Goal: Answer question/provide support: Share knowledge or assist other users

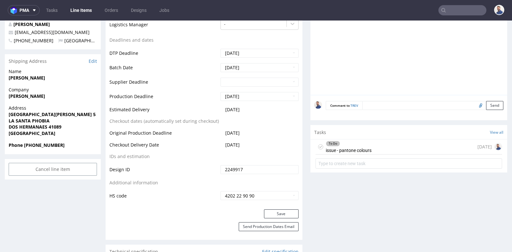
scroll to position [270, 0]
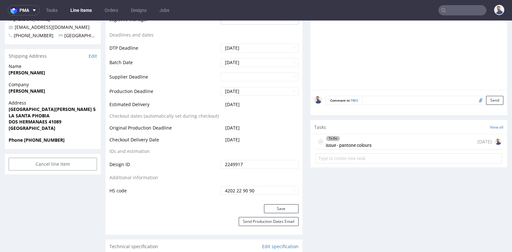
click at [356, 140] on div "To Do issue - pantone colours" at bounding box center [349, 141] width 46 height 15
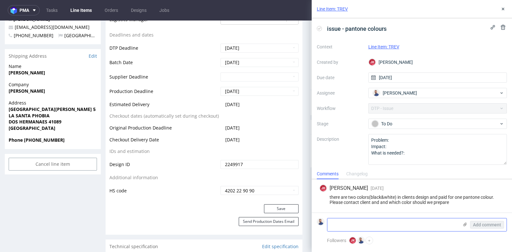
click at [368, 225] on textarea at bounding box center [392, 224] width 131 height 13
paste textarea "Oh, okay! I wanted a baby pink or makeup pink, but I don't know if it will show…"
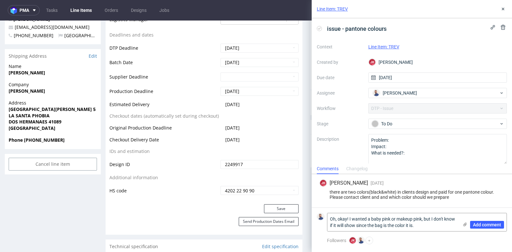
drag, startPoint x: 349, startPoint y: 219, endPoint x: 322, endPoint y: 217, distance: 27.2
click at [322, 217] on div "Oh, okay! I wanted a baby pink or makeup pink, but I don't know if it will show…" at bounding box center [412, 221] width 190 height 19
click at [410, 226] on textarea ""I wanted a baby pink or makeup pink, but I don't know if it will show since th…" at bounding box center [392, 222] width 131 height 18
type textarea ""I wanted a baby pink or makeup pink, but I don't know if it will show since th…"
click at [490, 222] on button "Add comment" at bounding box center [487, 224] width 34 height 8
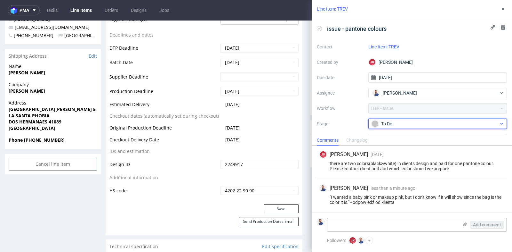
click at [481, 124] on div "To Do" at bounding box center [435, 123] width 127 height 7
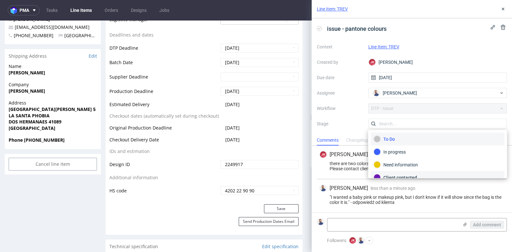
click at [457, 176] on div "Client contacted" at bounding box center [438, 177] width 128 height 7
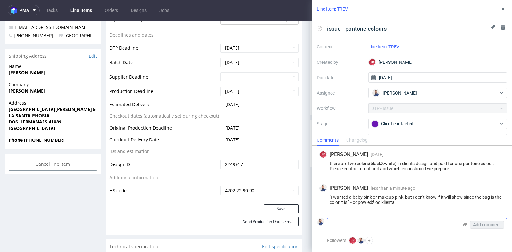
click at [402, 226] on textarea at bounding box center [392, 224] width 131 height 13
paste textarea "[URL][DOMAIN_NAME]"
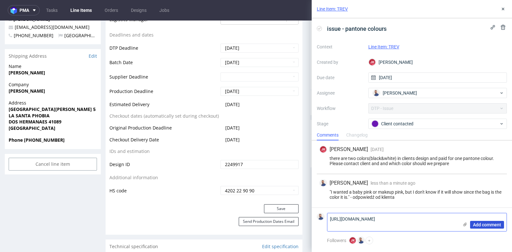
type textarea "[URL][DOMAIN_NAME]"
click at [492, 225] on span "Add comment" at bounding box center [487, 224] width 28 height 4
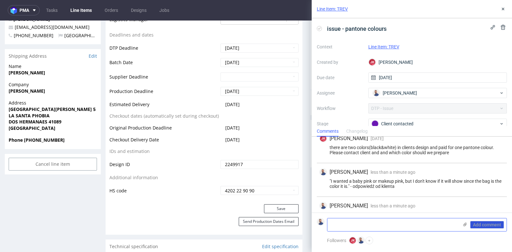
scroll to position [18, 0]
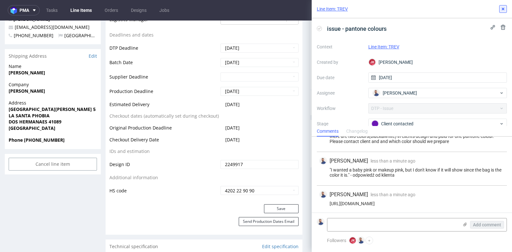
click at [502, 12] on button at bounding box center [503, 9] width 8 height 8
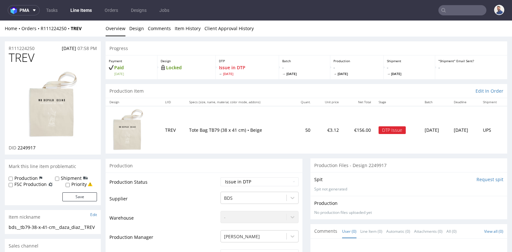
click at [123, 134] on img at bounding box center [128, 129] width 32 height 43
click at [138, 133] on img at bounding box center [128, 129] width 32 height 43
click at [63, 124] on img at bounding box center [52, 104] width 51 height 69
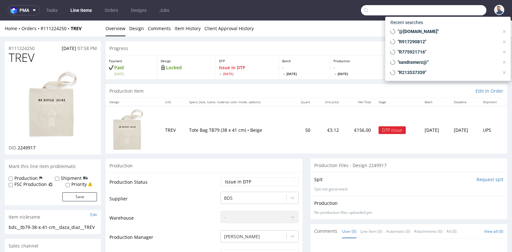
click at [452, 10] on input "text" at bounding box center [423, 10] width 125 height 10
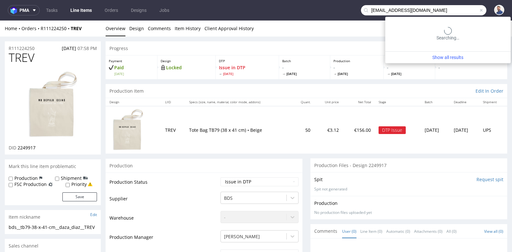
type input "jpgiraz@gmail.com"
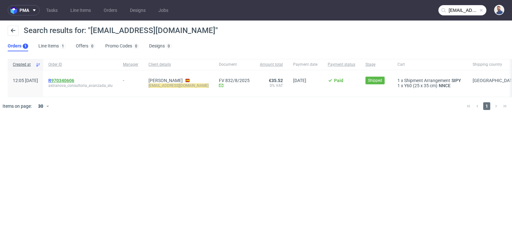
click at [74, 79] on link "970340606" at bounding box center [62, 80] width 23 height 5
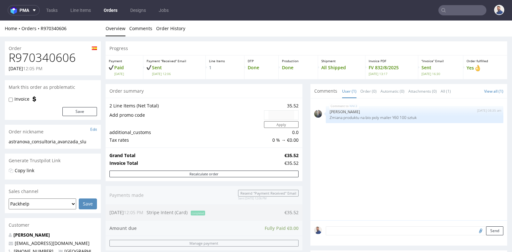
click at [303, 132] on div "Progress Payment Paid Tue 15 Jul Payment “Received” Email Sent Tue 15 Jul 12:06…" at bounding box center [307, 230] width 402 height 378
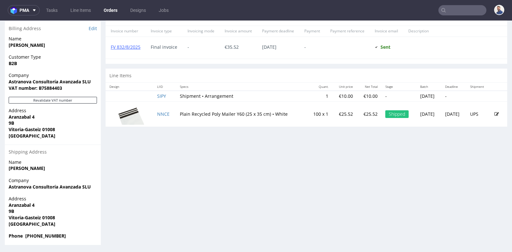
scroll to position [2, 0]
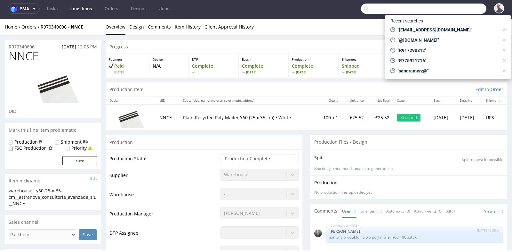
click at [450, 7] on input "text" at bounding box center [423, 9] width 125 height 10
paste input "danielle@lenny-europe.com"
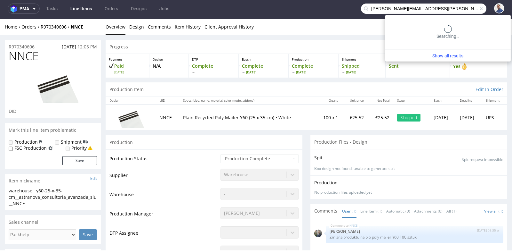
type input "danielle@lenny-europe.com"
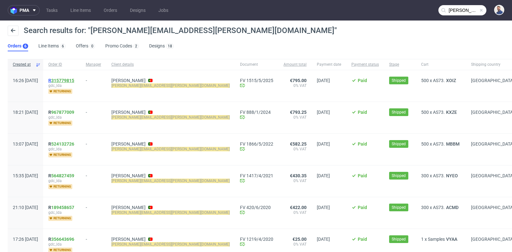
click at [74, 79] on link "315779815" at bounding box center [62, 80] width 23 height 5
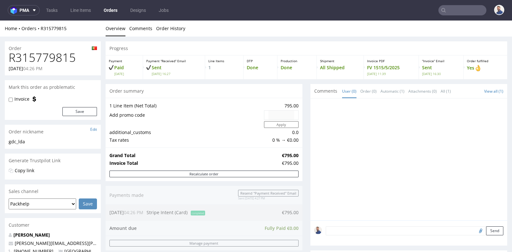
click at [299, 88] on div "Order summary" at bounding box center [204, 91] width 197 height 14
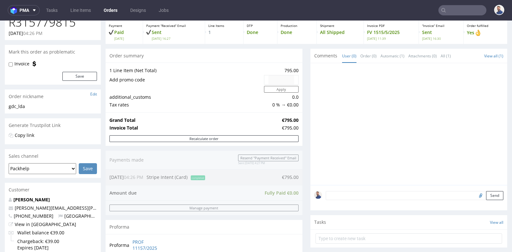
scroll to position [34, 0]
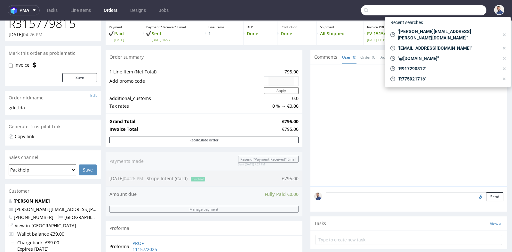
click at [456, 14] on input "text" at bounding box center [423, 10] width 125 height 10
paste input "jpgiraz@gmail.com"
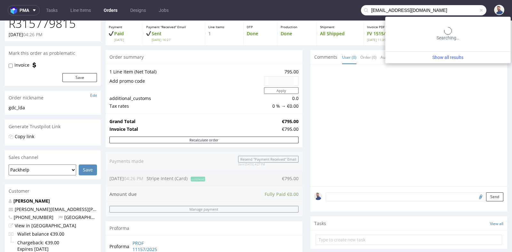
type input "jpgiraz@gmail.com"
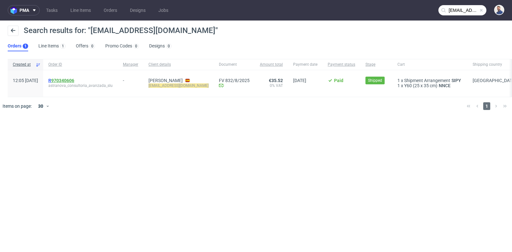
click at [69, 79] on link "970340606" at bounding box center [62, 80] width 23 height 5
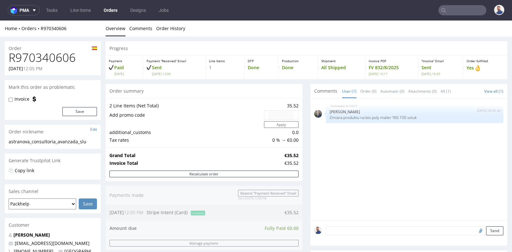
click at [296, 148] on div "Grand Total €35.52 Invoice Total €35.52" at bounding box center [204, 158] width 197 height 23
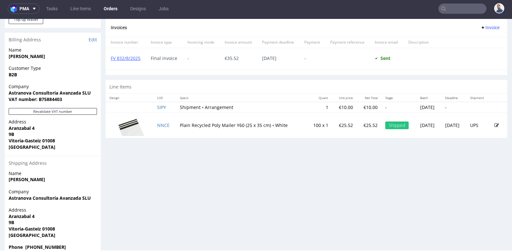
scroll to position [274, 0]
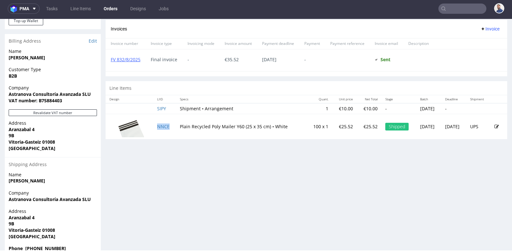
click at [160, 122] on td "NNCE" at bounding box center [164, 126] width 23 height 25
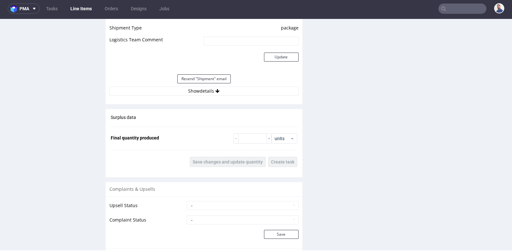
scroll to position [626, 0]
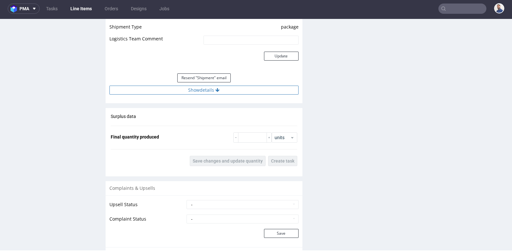
click at [195, 89] on button "Show details" at bounding box center [203, 89] width 189 height 9
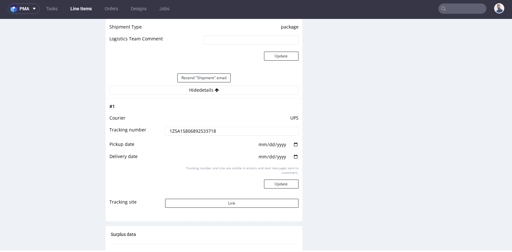
click at [207, 127] on input "1Z5A15806892533718" at bounding box center [231, 130] width 133 height 9
click at [207, 128] on input "1Z5A15806892533718" at bounding box center [231, 130] width 133 height 9
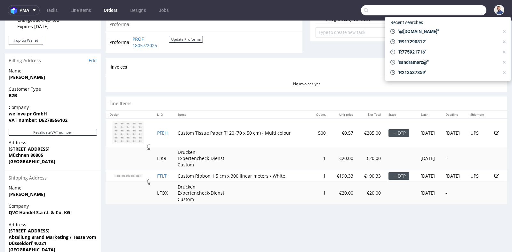
scroll to position [8, 0]
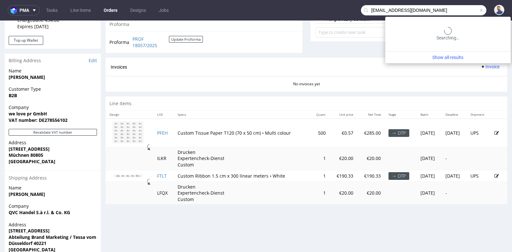
type input "[EMAIL_ADDRESS][DOMAIN_NAME]"
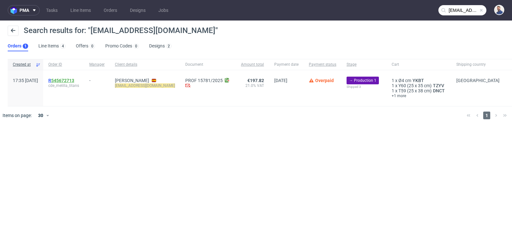
click at [74, 81] on link "545672713" at bounding box center [62, 80] width 23 height 5
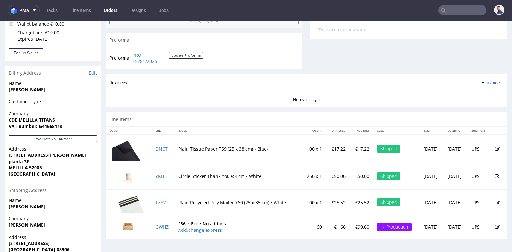
scroll to position [256, 0]
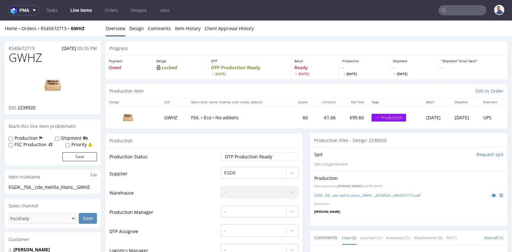
click at [312, 114] on td "€1.66" at bounding box center [326, 117] width 28 height 22
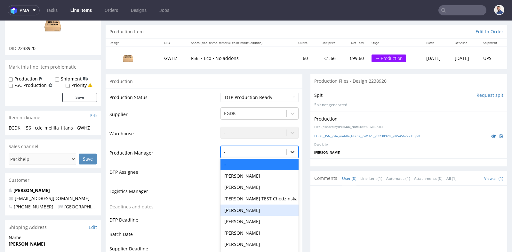
click at [291, 155] on div "Jessica Desforges, 5 of 60. 60 results available. Use Up and Down to choose opt…" at bounding box center [259, 150] width 78 height 9
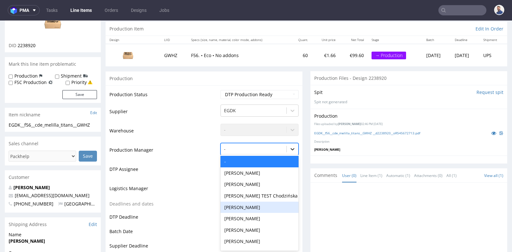
scroll to position [62, 0]
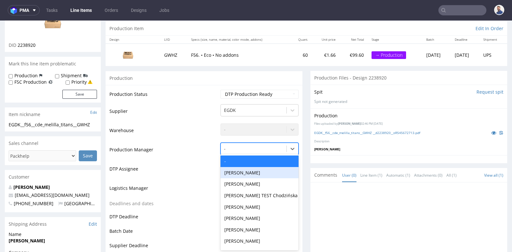
click at [184, 134] on td "Warehouse" at bounding box center [163, 132] width 109 height 19
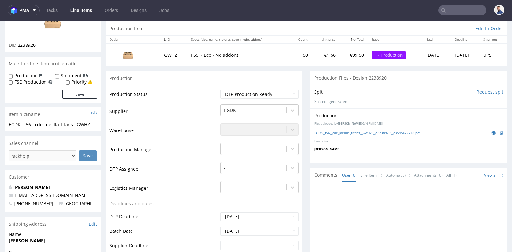
click at [169, 55] on td "GWHZ" at bounding box center [173, 55] width 27 height 22
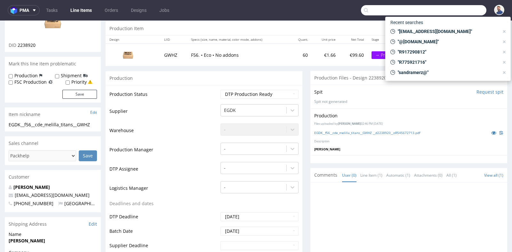
click at [457, 9] on input "text" at bounding box center [423, 10] width 125 height 10
paste input "info@algarvecandleco.com"
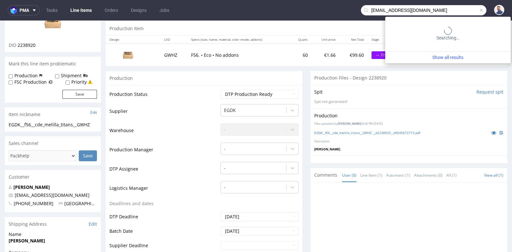
type input "info@algarvecandleco.com"
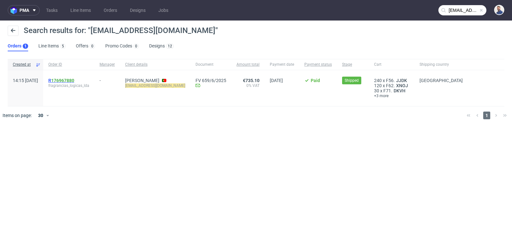
click at [74, 80] on link "176967880" at bounding box center [62, 80] width 23 height 5
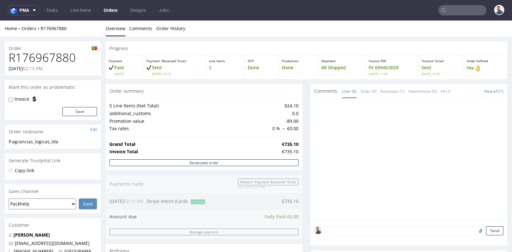
click at [299, 77] on div "Production Done" at bounding box center [298, 67] width 39 height 24
click at [298, 111] on div "5 Line Items (Net Total) 824.10 additional_customs 0.0 Promotion value -89.00 T…" at bounding box center [204, 117] width 197 height 38
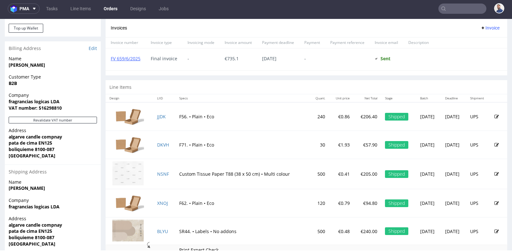
scroll to position [266, 0]
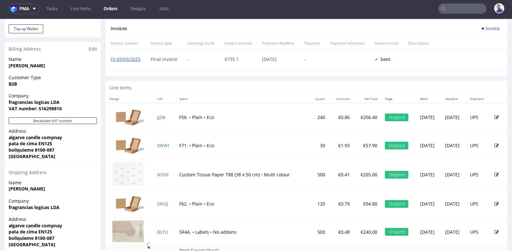
click at [280, 88] on div "Line Items" at bounding box center [307, 88] width 402 height 14
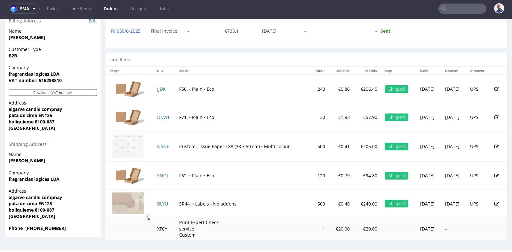
scroll to position [294, 0]
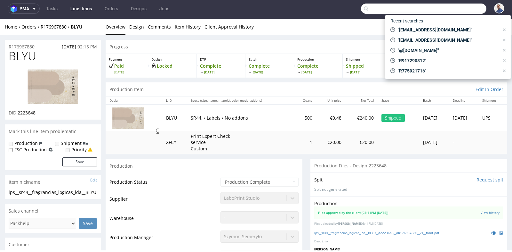
click at [442, 6] on input "text" at bounding box center [423, 9] width 125 height 10
paste input "botteghecadore@habiti.it"
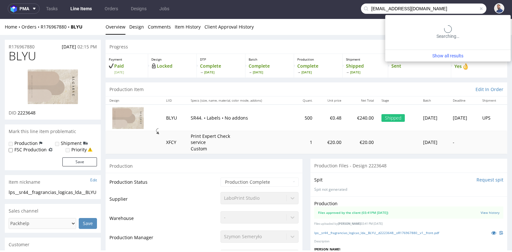
type input "botteghecadore@habiti.it"
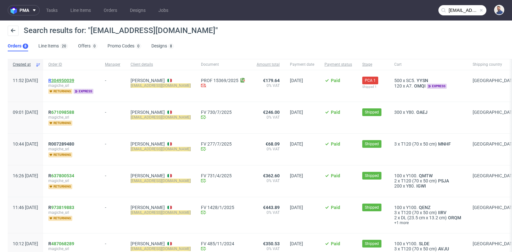
click at [74, 78] on link "304950039" at bounding box center [62, 80] width 23 height 5
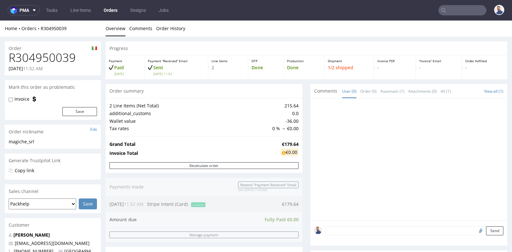
click at [306, 156] on div "Progress Payment Paid Fri 18 Jul Payment “Received” Email Sent Fri 18 Jul 11:53…" at bounding box center [307, 230] width 402 height 378
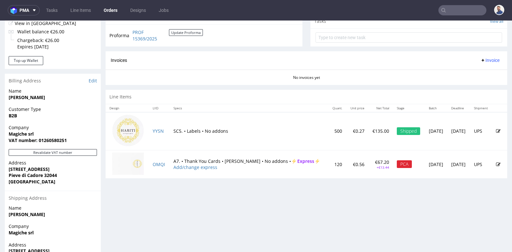
scroll to position [256, 0]
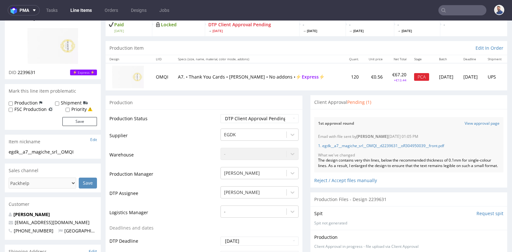
scroll to position [43, 0]
click at [291, 117] on select "Waiting for Artwork Waiting for Diecut Waiting for Mockup Waiting for DTP Waiti…" at bounding box center [259, 118] width 78 height 9
click at [475, 121] on link "View approval page" at bounding box center [482, 123] width 35 height 5
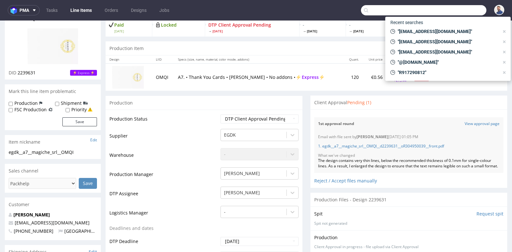
click at [453, 10] on input "text" at bounding box center [423, 10] width 125 height 10
paste input "Another doubt I have, I want to order the Eco Brievenbus F52 (26.5 x 19.5 x 6 c…"
type input "Another doubt I have, I want to order the Eco Brievenbus F52 (26.5 x 19.5 x 6 c…"
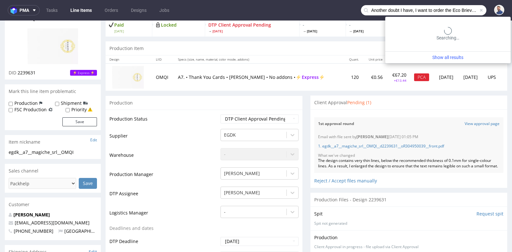
scroll to position [0, 382]
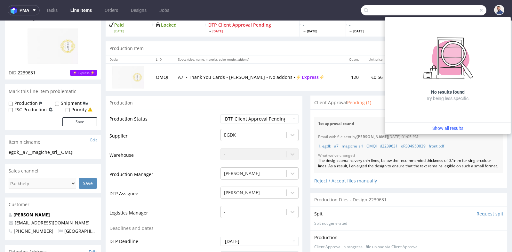
click at [453, 10] on input "Another doubt I have, I want to order the Eco Brievenbus F52 (26.5 x 19.5 x 6 c…" at bounding box center [423, 10] width 125 height 10
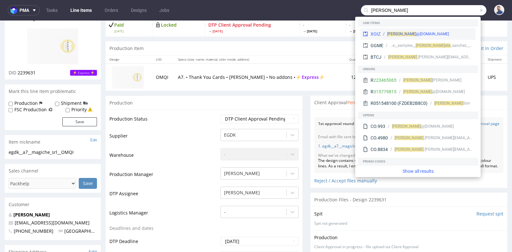
type input "danielle"
click at [444, 32] on div "danielle @lenny-europe.com" at bounding box center [426, 34] width 92 height 6
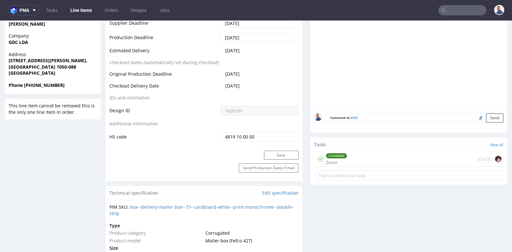
scroll to position [299, 0]
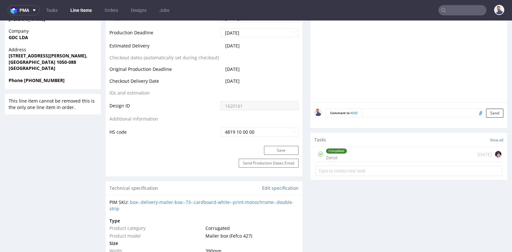
click at [371, 150] on div "Completed Zwrot 3 months ago" at bounding box center [409, 154] width 187 height 15
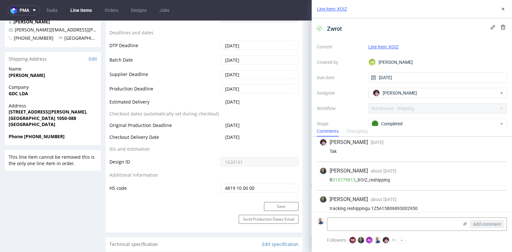
scroll to position [242, 0]
click at [504, 8] on icon at bounding box center [502, 8] width 5 height 5
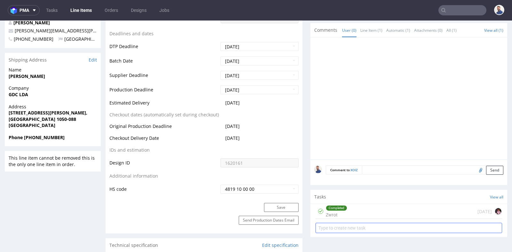
click at [412, 224] on input "text" at bounding box center [409, 227] width 187 height 10
type input "Prośba o refund"
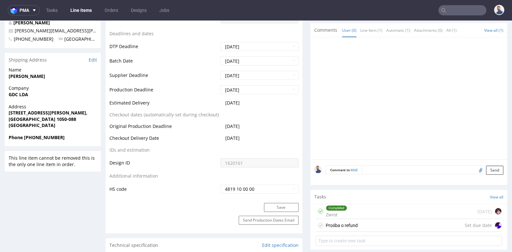
click at [418, 227] on div "Prośba o refund Set due date" at bounding box center [409, 225] width 187 height 13
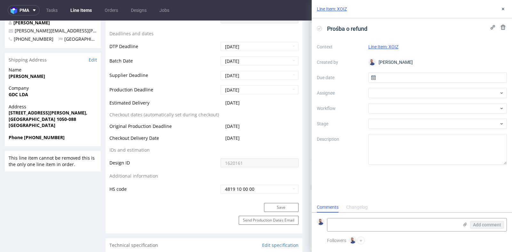
scroll to position [5, 0]
click at [423, 75] on input "text" at bounding box center [437, 77] width 139 height 10
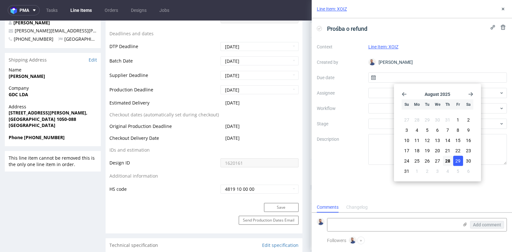
click at [459, 160] on span "29" at bounding box center [457, 160] width 5 height 6
type input "29/08/2025"
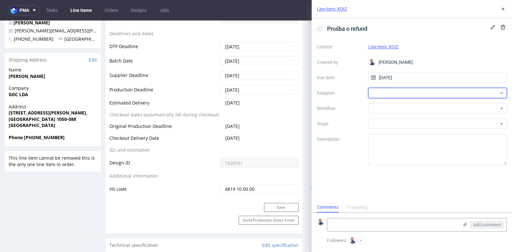
click at [441, 89] on div at bounding box center [437, 93] width 139 height 10
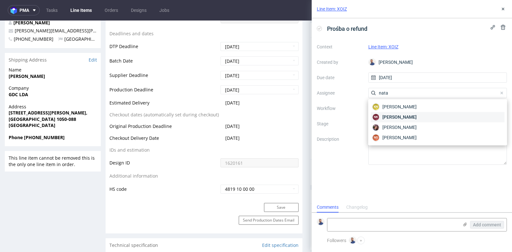
type input "nata"
click at [434, 112] on div "NK Natalia Kaczorowska" at bounding box center [438, 117] width 134 height 10
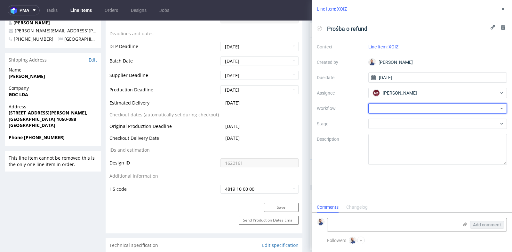
click at [434, 112] on div at bounding box center [437, 108] width 139 height 10
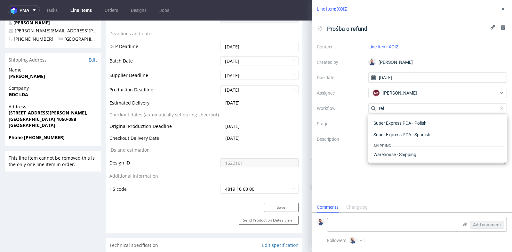
scroll to position [34, 0]
type input "refund"
click at [304, 108] on div "Line Item: XOIZ Prośba o refund Context Line Item: XOIZ Created by Michał Racha…" at bounding box center [408, 126] width 208 height 252
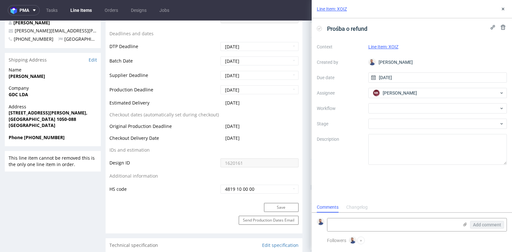
drag, startPoint x: 304, startPoint y: 133, endPoint x: 303, endPoint y: 113, distance: 20.2
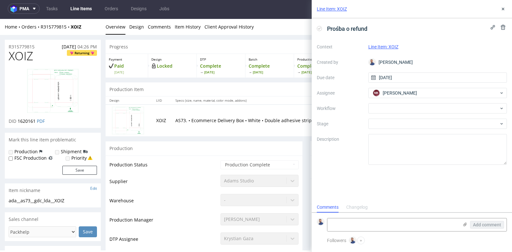
scroll to position [0, 0]
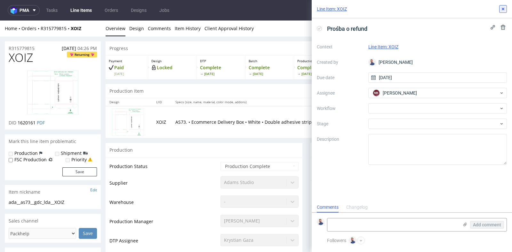
click at [502, 8] on use at bounding box center [503, 9] width 3 height 3
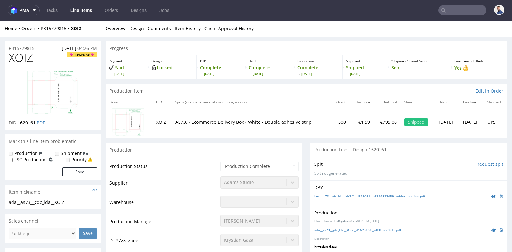
click at [501, 58] on div "Line Item Fulfilled? Yes" at bounding box center [479, 67] width 56 height 24
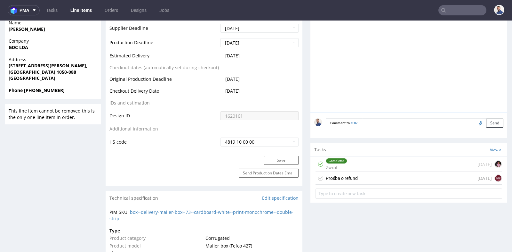
scroll to position [299, 0]
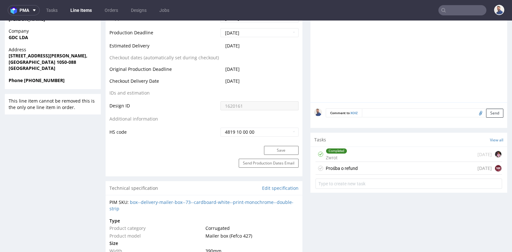
click at [478, 164] on div "in 1 day NK" at bounding box center [489, 168] width 25 height 8
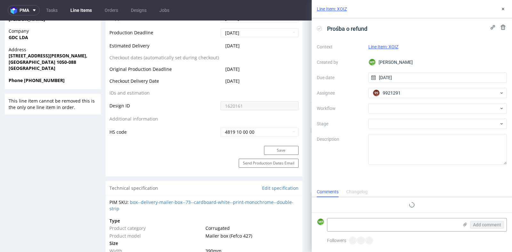
scroll to position [5, 0]
click at [502, 26] on use at bounding box center [503, 27] width 4 height 5
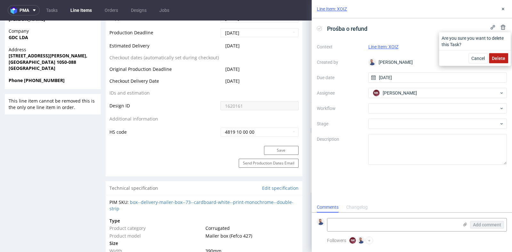
click at [497, 61] on button "Delete" at bounding box center [498, 58] width 19 height 10
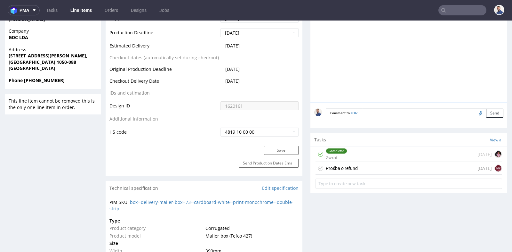
click at [302, 68] on div "Progress Payment Paid Tue 20 May Design Locked DTP Complete Fri 23 May Batch Co…" at bounding box center [307, 247] width 402 height 1008
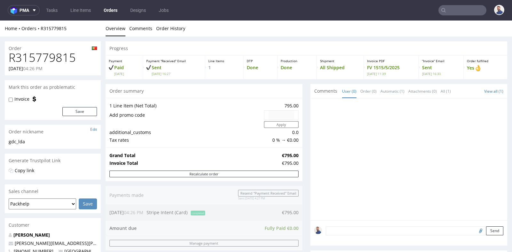
click at [302, 117] on div "Progress Payment Paid Tue 20 May Payment “Received” Email Sent Tue 20 May 16:27…" at bounding box center [307, 228] width 402 height 375
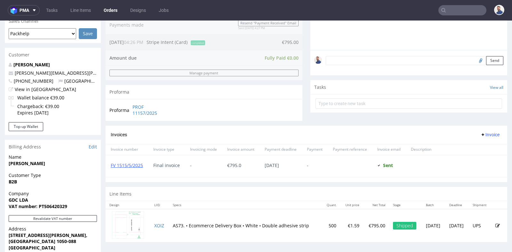
scroll to position [156, 0]
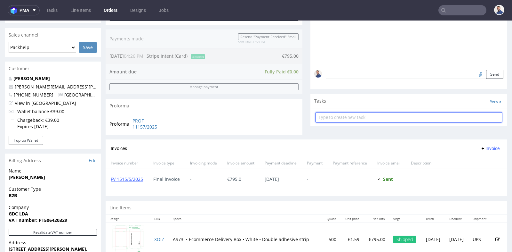
click at [324, 117] on input "text" at bounding box center [409, 117] width 187 height 10
type input "prośba o refund"
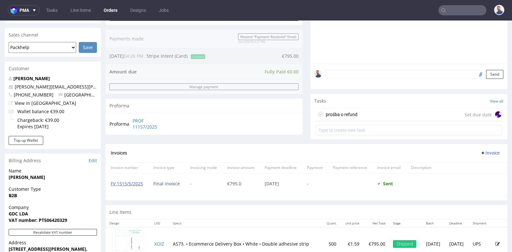
click at [442, 115] on div "prośba o refund Set due date" at bounding box center [409, 114] width 187 height 13
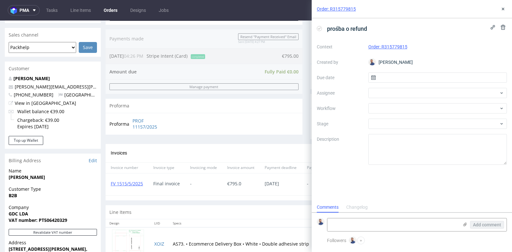
scroll to position [5, 0]
click at [422, 78] on input "text" at bounding box center [437, 77] width 139 height 10
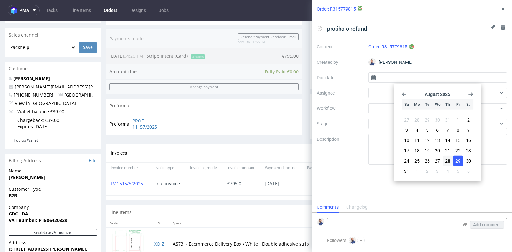
click at [457, 160] on span "29" at bounding box center [457, 160] width 5 height 6
type input "[DATE]"
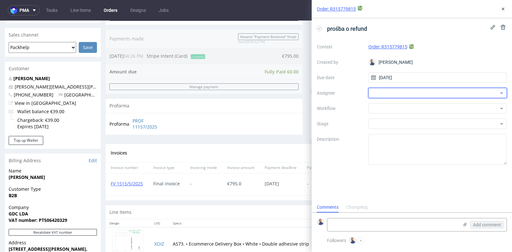
click at [435, 93] on div at bounding box center [437, 93] width 139 height 10
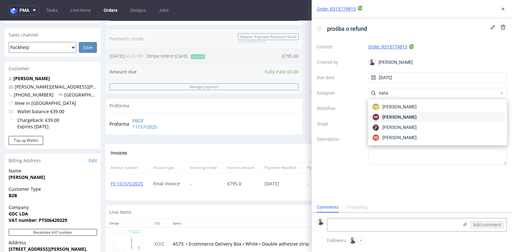
type input "nata"
click at [417, 118] on span "Natalia Kaczorowska" at bounding box center [399, 117] width 34 height 6
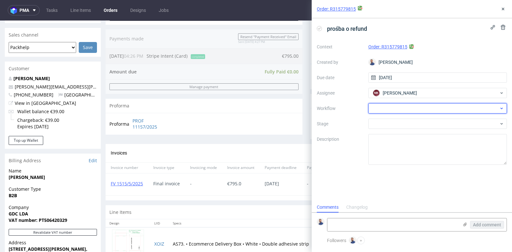
click at [429, 107] on div at bounding box center [437, 108] width 139 height 10
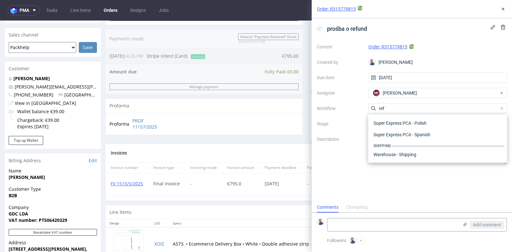
scroll to position [34, 0]
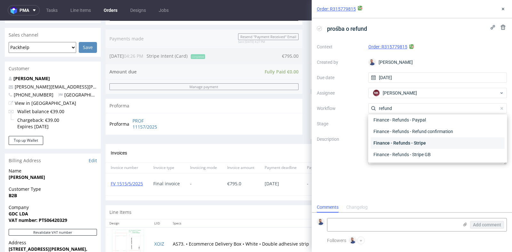
type input "refund"
click at [413, 141] on div "Finance - Refunds - Stripe" at bounding box center [438, 143] width 134 height 12
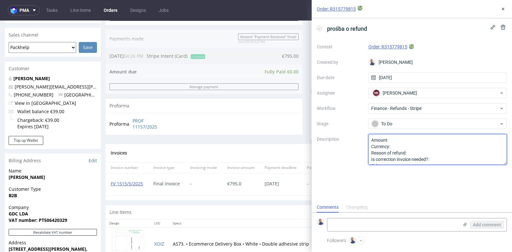
click at [417, 141] on textarea "Amount: Currency: Reason of refund: Is correction invoice needed?: Other:" at bounding box center [437, 149] width 139 height 31
click at [439, 148] on textarea "Amount: Currency: Reason of refund: Is correction invoice needed?: Other:" at bounding box center [437, 149] width 139 height 31
click at [443, 153] on textarea "Amount: Currency: Reason of refund: Is correction invoice needed?: Other:" at bounding box center [437, 149] width 139 height 31
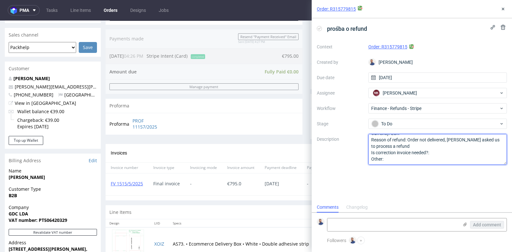
click at [447, 154] on textarea "Amount: Currency: Reason of refund: Is correction invoice needed?: Other:" at bounding box center [437, 149] width 139 height 31
type textarea "Amount: 795 Currency: EUR Reason of refund: Order not delivered, Marta T. asked…"
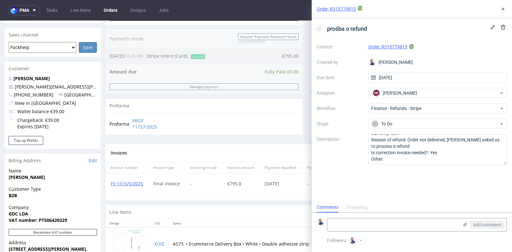
click at [441, 177] on div "prośba o refund Context Order: R315779815 Created by Michał Rachański Due date …" at bounding box center [412, 109] width 200 height 183
click at [505, 8] on icon at bounding box center [502, 8] width 5 height 5
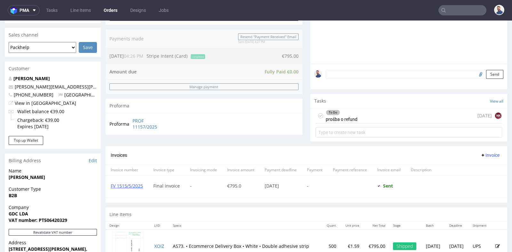
click at [432, 114] on div "To Do prośba o refund in 1 day NK" at bounding box center [409, 115] width 187 height 15
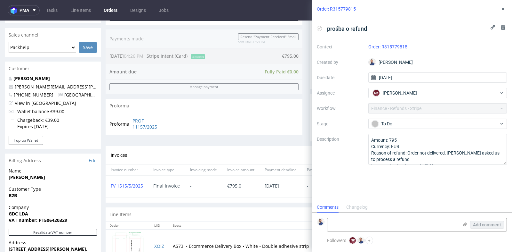
scroll to position [5, 0]
click at [502, 8] on icon at bounding box center [502, 8] width 5 height 5
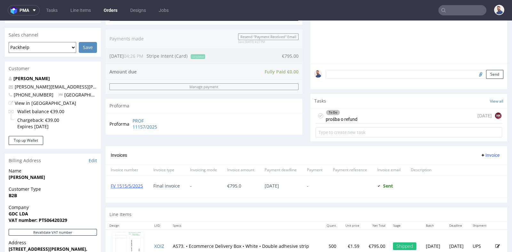
click at [428, 113] on div "To Do prośba o refund in 1 day NK" at bounding box center [409, 115] width 187 height 15
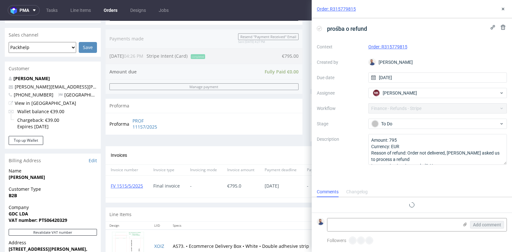
scroll to position [5, 0]
click at [500, 9] on button at bounding box center [503, 9] width 8 height 8
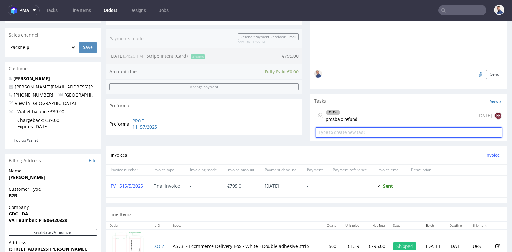
click at [475, 129] on input "text" at bounding box center [409, 132] width 187 height 10
type input "korekta faktury"
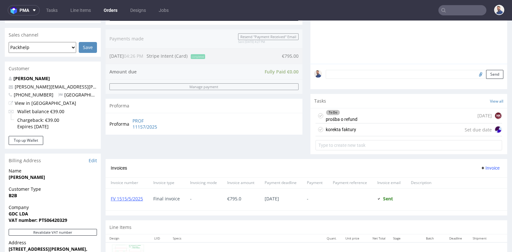
click at [451, 129] on div "korekta faktury Set due date" at bounding box center [409, 129] width 187 height 13
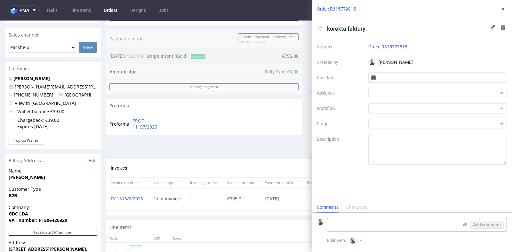
scroll to position [5, 0]
click at [445, 78] on input "text" at bounding box center [437, 77] width 139 height 10
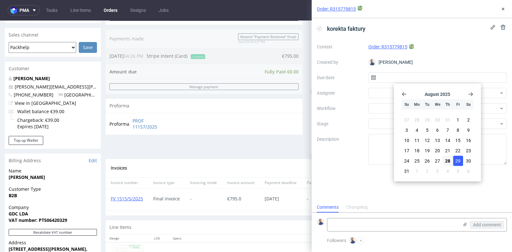
click at [457, 159] on span "29" at bounding box center [457, 160] width 5 height 6
type input "29/08/2025"
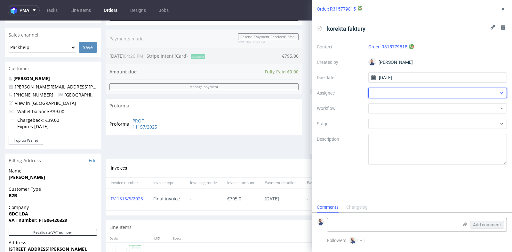
click at [460, 93] on div at bounding box center [437, 93] width 139 height 10
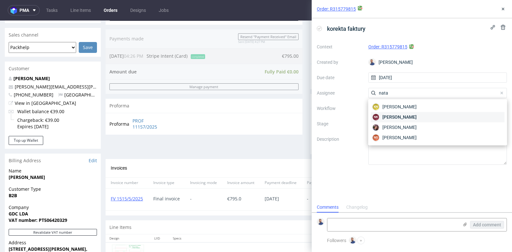
type input "nata"
click at [439, 118] on div "NK Natalia Kaczorowska" at bounding box center [438, 117] width 134 height 10
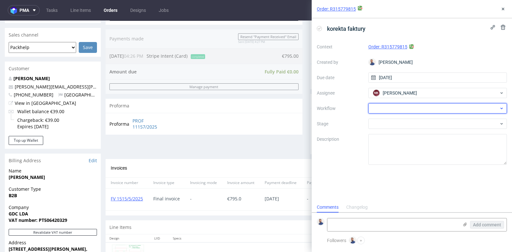
click at [448, 110] on div at bounding box center [437, 108] width 139 height 10
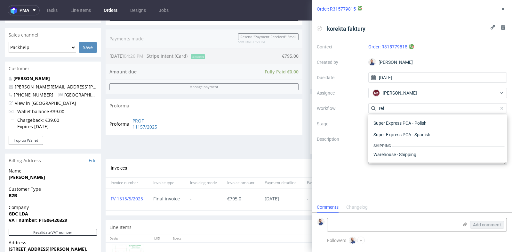
scroll to position [34, 0]
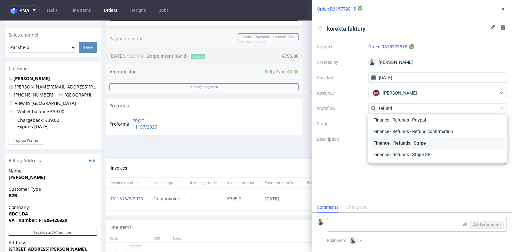
type input "refund"
click at [438, 141] on div "Finance - Refunds - Stripe" at bounding box center [438, 143] width 134 height 12
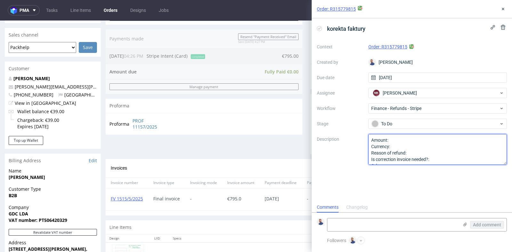
click at [448, 142] on textarea "Amount: Currency: Reason of refund: Is correction invoice needed?: Other:" at bounding box center [437, 149] width 139 height 31
click at [446, 145] on textarea "Amount: Currency: Reason of refund: Is correction invoice needed?: Other:" at bounding box center [437, 149] width 139 height 31
click at [444, 156] on textarea "Amount: Currency: Reason of refund: Is correction invoice needed?: Other:" at bounding box center [437, 149] width 139 height 31
click at [443, 152] on textarea "Amount: Currency: Reason of refund: Is correction invoice needed?: Other:" at bounding box center [437, 149] width 139 height 31
type textarea "Amount: 795 Currency: EUR Reason of refund: Is correction invoice needed?: Othe…"
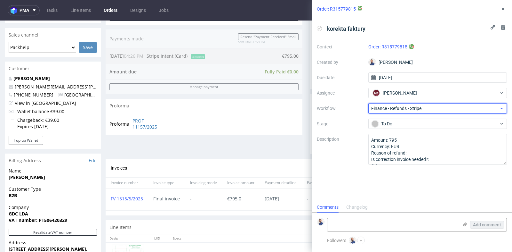
click at [468, 107] on span "Finance - Refunds - Stripe" at bounding box center [435, 108] width 128 height 6
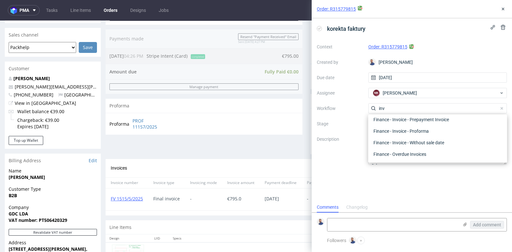
scroll to position [58, 0]
type input "invoice"
click at [446, 132] on div "Finance - Invoice - Correction Invoice" at bounding box center [438, 131] width 134 height 12
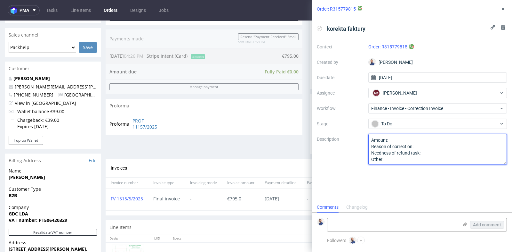
click at [438, 141] on textarea "Amount: Reason of correction: Needness of refund task: Other:" at bounding box center [437, 149] width 139 height 31
click at [446, 147] on textarea "Amount: Reason of correction: Needness of refund task: Other:" at bounding box center [437, 149] width 139 height 31
click at [447, 152] on textarea "Amount: Reason of correction: Needness of refund task: Other:" at bounding box center [437, 149] width 139 height 31
click at [449, 147] on textarea "Amount: Reason of correction: Needness of refund task: Other:" at bounding box center [437, 149] width 139 height 31
click at [424, 140] on textarea "Amount: Reason of correction: Needness of refund task: Other:" at bounding box center [437, 149] width 139 height 31
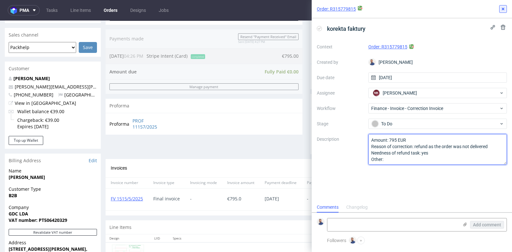
type textarea "Amount: 795 EUR Reason of correction: refund as the order was not delivered Nee…"
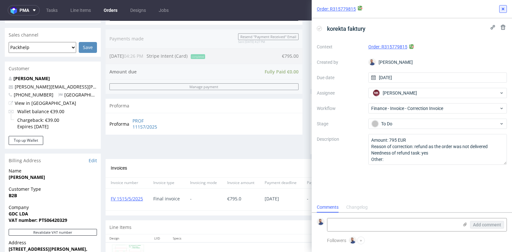
click at [504, 10] on use at bounding box center [503, 9] width 3 height 3
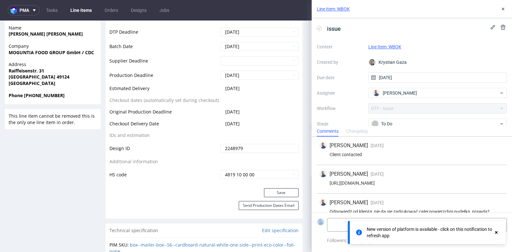
scroll to position [88, 0]
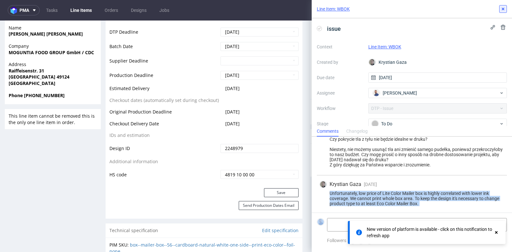
click at [503, 9] on use at bounding box center [503, 9] width 3 height 3
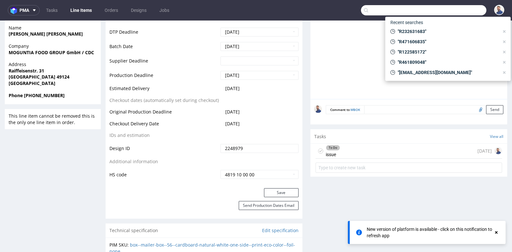
click at [460, 12] on input "text" at bounding box center [423, 10] width 125 height 10
paste input "R111224250"
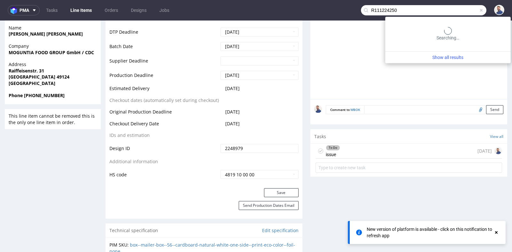
type input "R111224250"
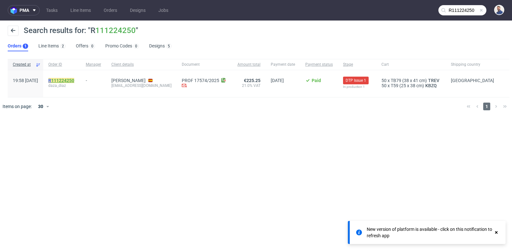
click at [74, 79] on link "111224250" at bounding box center [62, 80] width 23 height 5
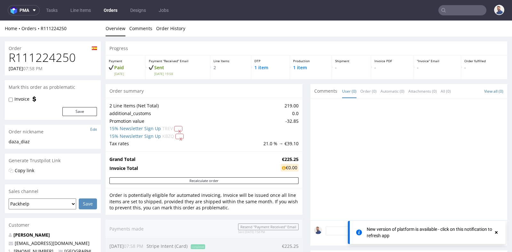
click at [302, 146] on div "Progress Payment Paid [DATE] Payment “Received” Email Sent [DATE] 19:58 Line It…" at bounding box center [307, 255] width 402 height 429
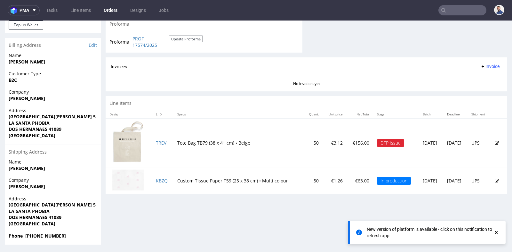
scroll to position [2, 0]
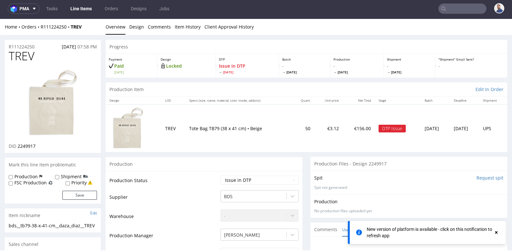
click at [126, 135] on img at bounding box center [128, 128] width 32 height 43
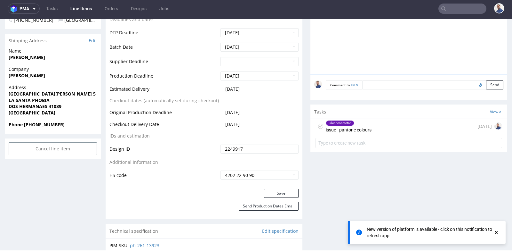
scroll to position [284, 0]
drag, startPoint x: 357, startPoint y: 126, endPoint x: 356, endPoint y: 144, distance: 18.6
click at [357, 126] on div "Client contacted issue - pantone colours" at bounding box center [349, 125] width 46 height 15
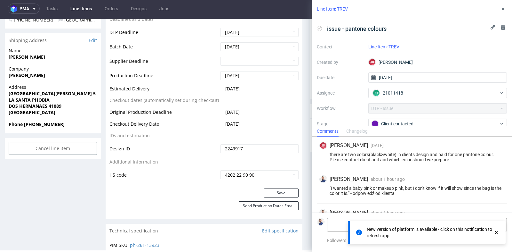
scroll to position [18, 0]
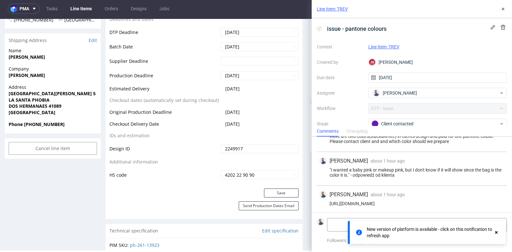
click at [497, 232] on use at bounding box center [496, 232] width 3 height 3
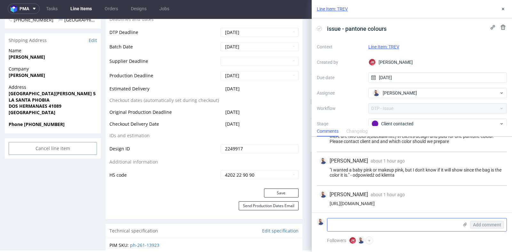
click at [438, 224] on textarea at bounding box center [392, 224] width 131 height 13
click at [502, 10] on use at bounding box center [503, 9] width 3 height 3
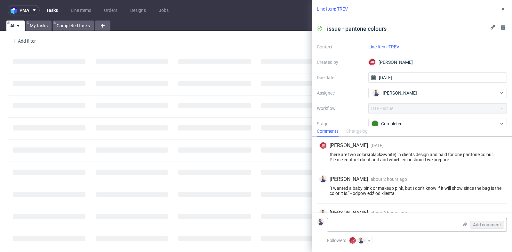
scroll to position [18, 0]
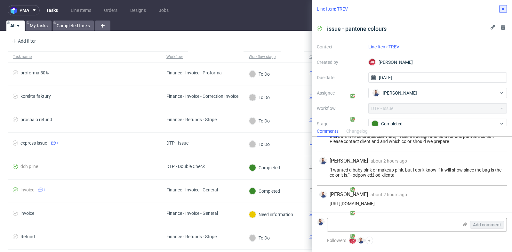
click at [502, 7] on icon at bounding box center [502, 8] width 5 height 5
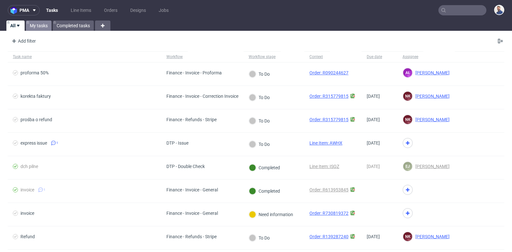
click at [39, 25] on link "My tasks" at bounding box center [39, 25] width 26 height 10
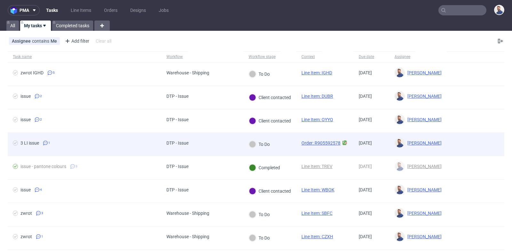
click at [322, 140] on link "Order: R905592578" at bounding box center [320, 142] width 39 height 5
click at [197, 139] on div "DTP - Issue" at bounding box center [202, 143] width 82 height 23
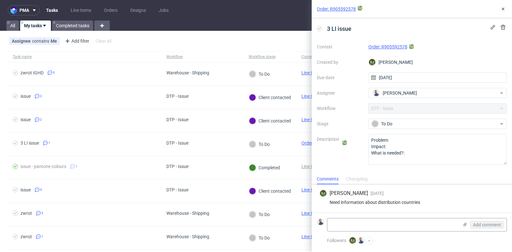
click at [405, 46] on link "Order: R905592578" at bounding box center [387, 46] width 39 height 5
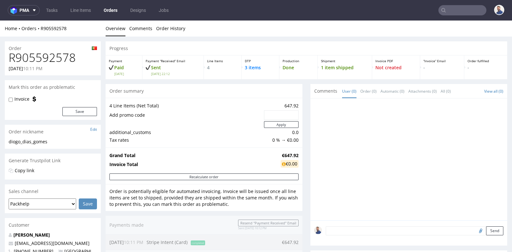
click at [296, 110] on div at bounding box center [281, 115] width 35 height 10
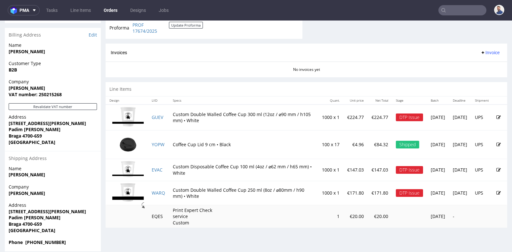
scroll to position [288, 0]
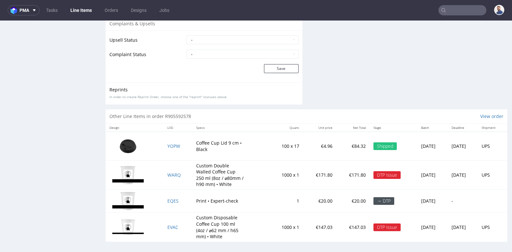
scroll to position [2, 0]
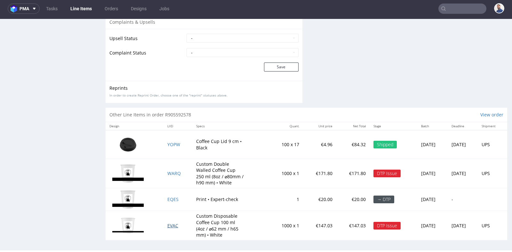
click at [168, 222] on span "EVAC" at bounding box center [172, 225] width 11 height 6
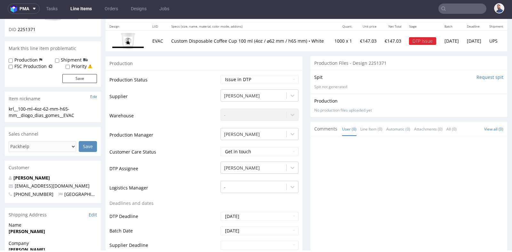
scroll to position [60, 0]
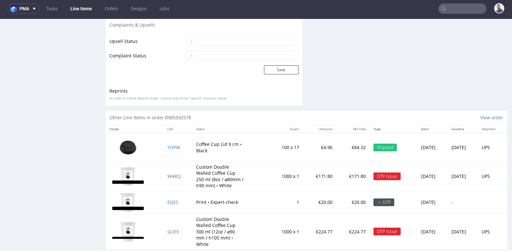
scroll to position [786, 0]
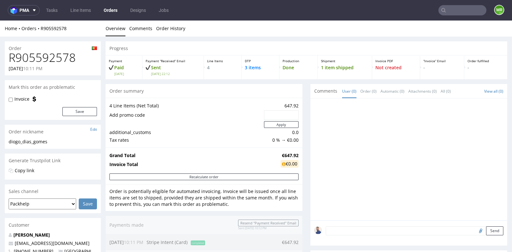
click at [68, 58] on h1 "R905592578" at bounding box center [53, 57] width 88 height 13
copy h1 "R905592578"
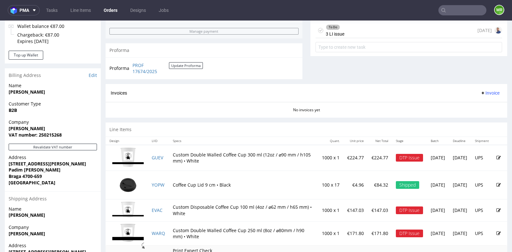
scroll to position [242, 0]
click at [350, 33] on div "To Do 3 LI issue [DATE]" at bounding box center [409, 30] width 187 height 15
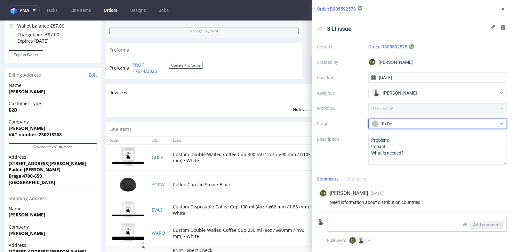
click at [415, 123] on div "To Do" at bounding box center [435, 123] width 127 height 7
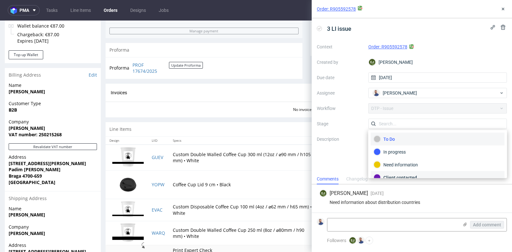
click at [406, 174] on div "Client contacted" at bounding box center [438, 177] width 128 height 7
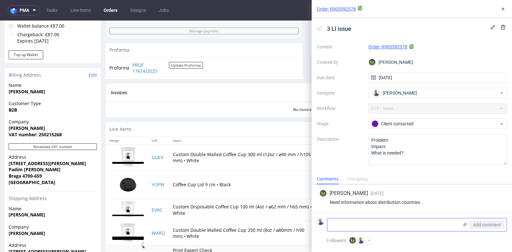
click at [366, 221] on textarea at bounding box center [392, 224] width 131 height 13
drag, startPoint x: 506, startPoint y: 11, endPoint x: 510, endPoint y: -4, distance: 14.6
click at [510, 0] on html "pma Tasks Line Items Orders Designs Jobs MR Order: R905592578 3 LI issue Contex…" at bounding box center [256, 126] width 512 height 252
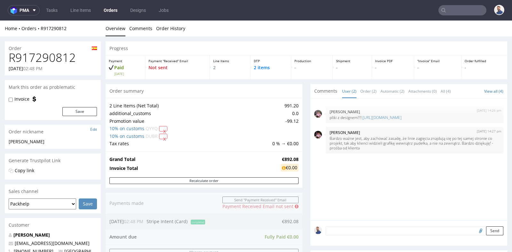
click at [303, 180] on div "Progress Payment Paid [DATE] Payment “Received” Email Not sent Line Items 2 DTP…" at bounding box center [307, 251] width 402 height 420
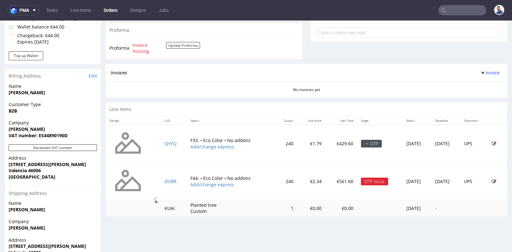
scroll to position [242, 0]
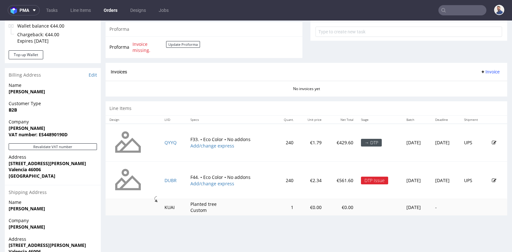
click at [462, 13] on input "text" at bounding box center [462, 10] width 48 height 10
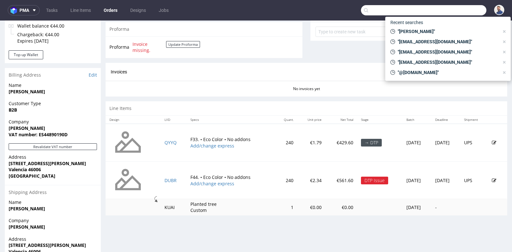
paste input "[EMAIL_ADDRESS][DOMAIN_NAME]"
type input "[EMAIL_ADDRESS][DOMAIN_NAME]"
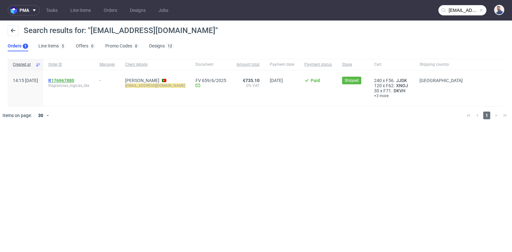
click at [74, 81] on link "176967880" at bounding box center [62, 80] width 23 height 5
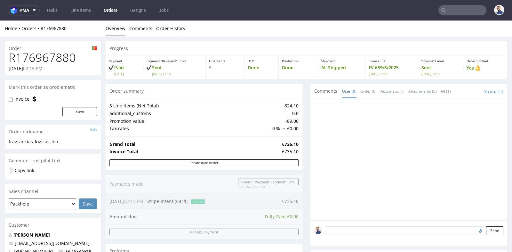
click at [296, 188] on div "Order summary 5 Line Items (Net Total) 824.10 additional_customs 0.0 Promotion …" at bounding box center [204, 185] width 197 height 203
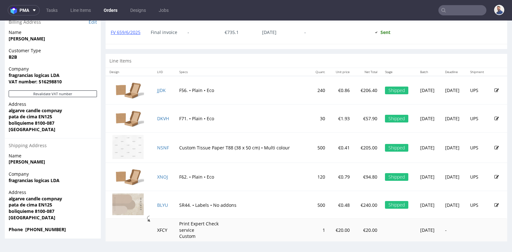
scroll to position [2, 0]
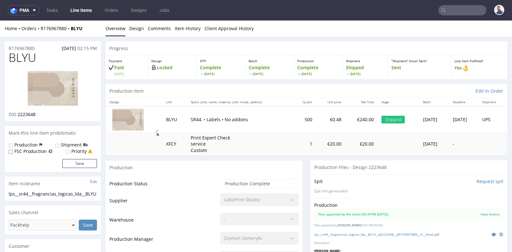
click at [282, 165] on div "Production" at bounding box center [204, 167] width 197 height 14
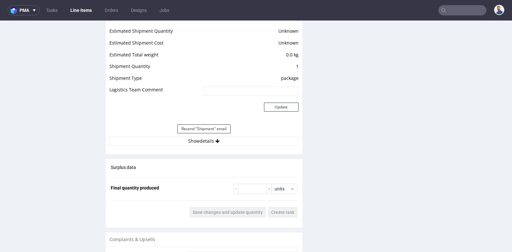
scroll to position [668, 0]
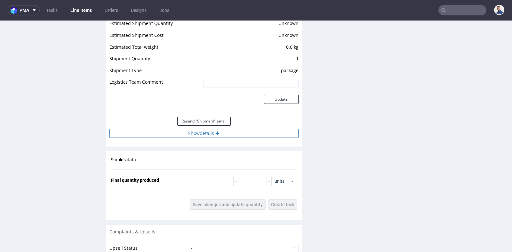
click at [216, 131] on icon at bounding box center [217, 133] width 4 height 4
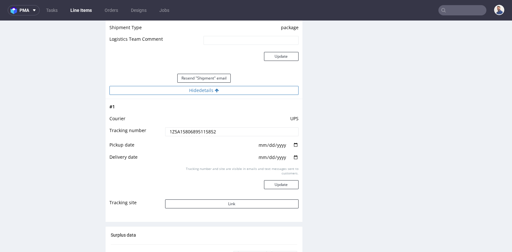
scroll to position [725, 0]
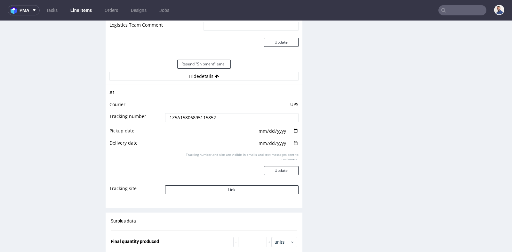
click at [214, 113] on input "1Z5A15806895115852" at bounding box center [231, 117] width 133 height 9
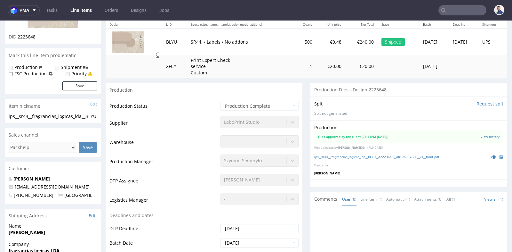
scroll to position [85, 0]
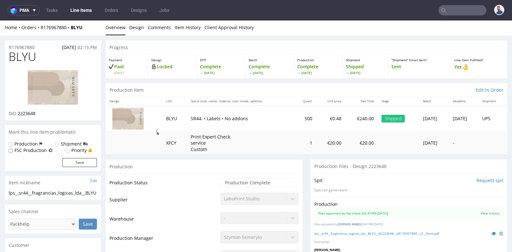
scroll to position [0, 0]
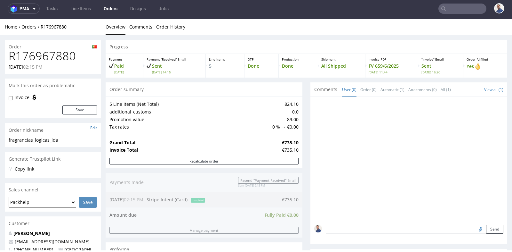
scroll to position [2, 0]
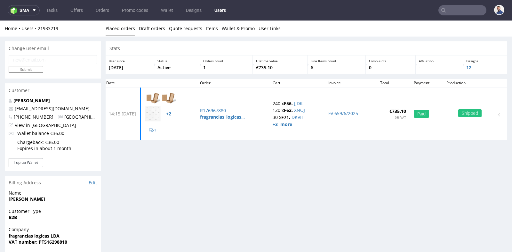
click at [106, 46] on div "Stats" at bounding box center [307, 48] width 402 height 14
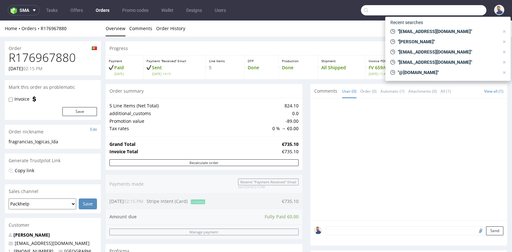
click at [455, 11] on input "text" at bounding box center [423, 10] width 125 height 10
paste input "R111224250"
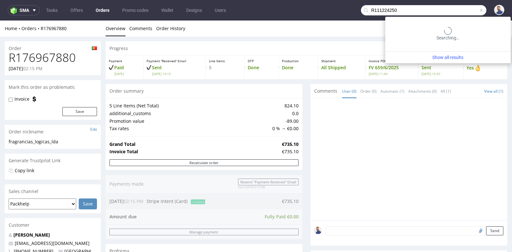
type input "R111224250"
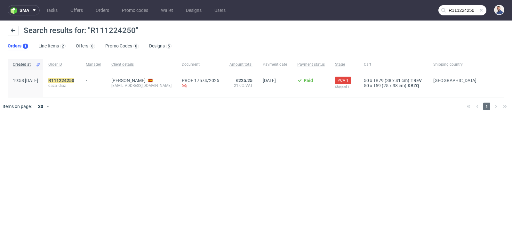
click at [76, 83] on span "daza_diaz" at bounding box center [61, 85] width 27 height 5
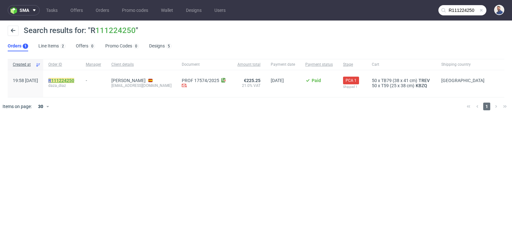
click at [74, 80] on link "111224250" at bounding box center [62, 80] width 23 height 5
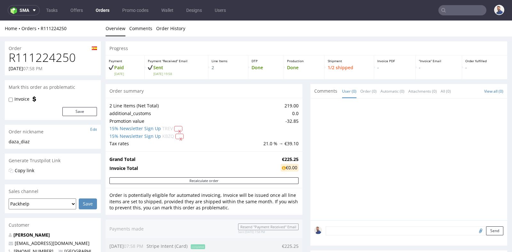
click at [306, 142] on div "Progress Payment Paid Tue 19 Aug Payment “Received” Email Sent Tue 19 Aug 19:58…" at bounding box center [307, 255] width 402 height 429
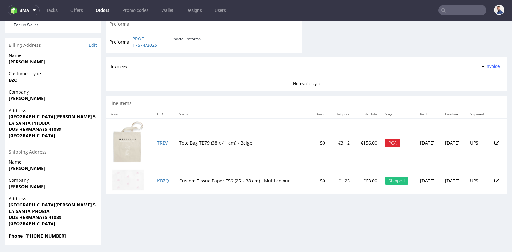
scroll to position [2, 0]
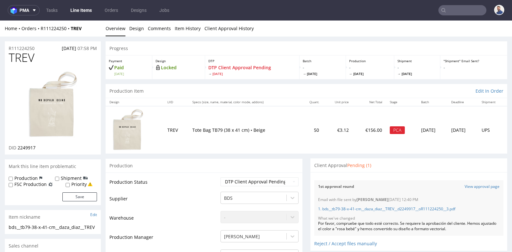
click at [315, 171] on div "Client Approval Pending (1)" at bounding box center [408, 165] width 197 height 14
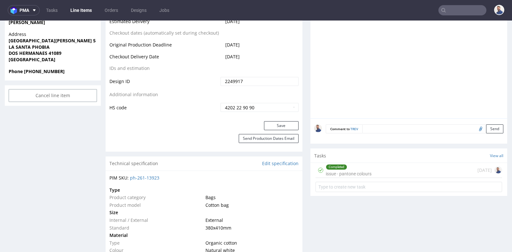
scroll to position [341, 0]
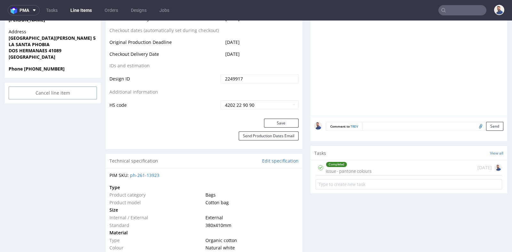
click at [361, 169] on div "Completed issue - pantone colours" at bounding box center [349, 167] width 46 height 15
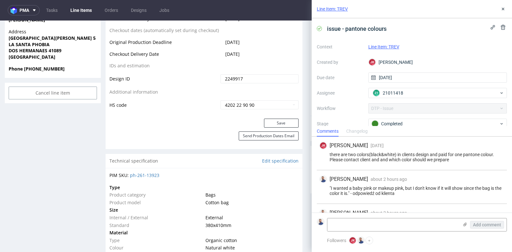
scroll to position [18, 0]
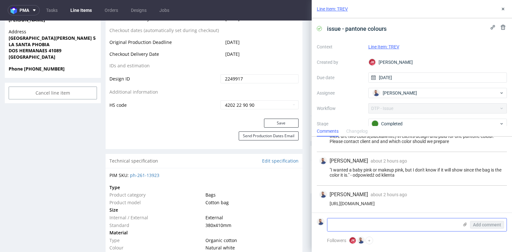
click at [371, 223] on textarea at bounding box center [392, 224] width 131 height 13
type textarea "klientka chce wszystko na różowo"
click at [481, 225] on span "Add comment" at bounding box center [487, 224] width 28 height 4
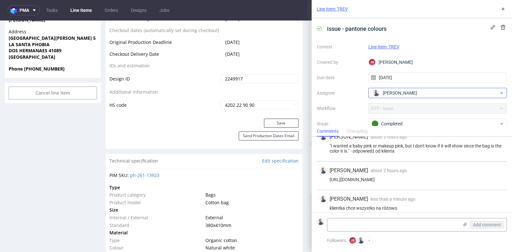
scroll to position [47, 0]
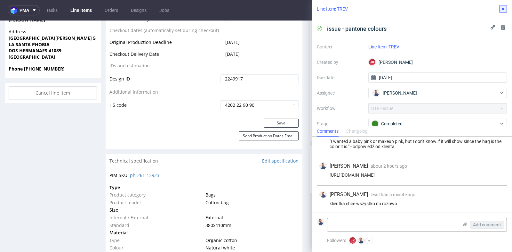
click at [502, 8] on use at bounding box center [503, 9] width 3 height 3
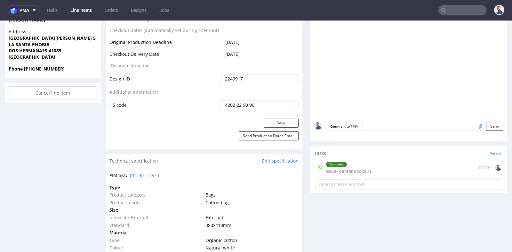
click at [305, 76] on div "Progress Payment Paid Tue 19 Aug Design Locked DTP DTP Client Approval Pending …" at bounding box center [307, 193] width 402 height 987
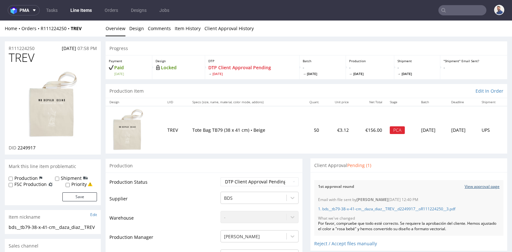
click at [468, 186] on link "View approval page" at bounding box center [482, 186] width 35 height 5
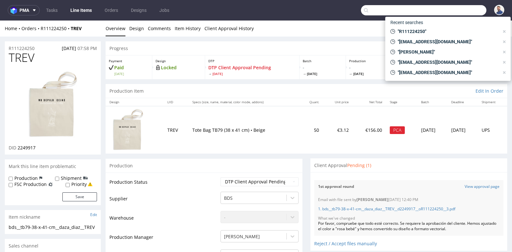
click at [447, 12] on input "text" at bounding box center [423, 10] width 125 height 10
type input "info@mb-care.de"
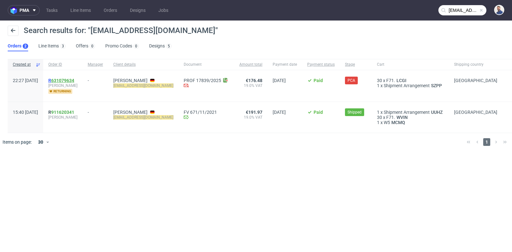
click at [74, 80] on link "631079634" at bounding box center [62, 80] width 23 height 5
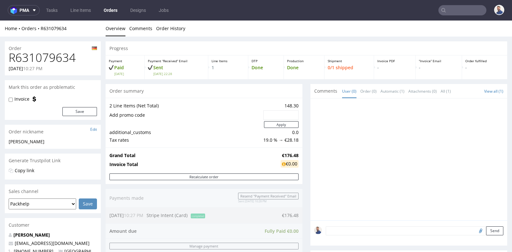
click at [304, 135] on div "Progress Payment Paid Sat 23 Aug Payment “Received” Email Sent Sat 23 Aug 22:28…" at bounding box center [307, 219] width 402 height 357
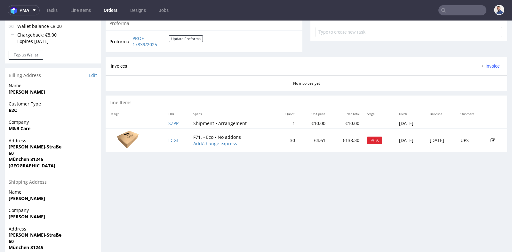
scroll to position [242, 0]
click at [170, 134] on td "LCGI" at bounding box center [176, 139] width 25 height 23
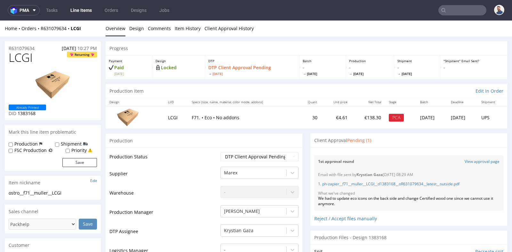
drag, startPoint x: 170, startPoint y: 135, endPoint x: 316, endPoint y: 139, distance: 146.6
click at [316, 139] on div "Client Approval Pending (1)" at bounding box center [342, 140] width 57 height 6
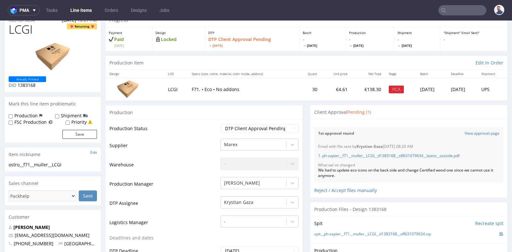
scroll to position [14, 0]
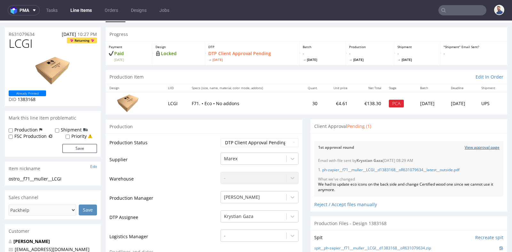
click at [470, 146] on link "View approval page" at bounding box center [482, 147] width 35 height 5
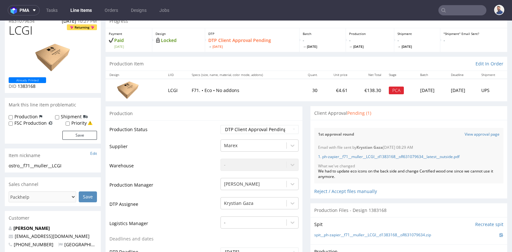
scroll to position [28, 0]
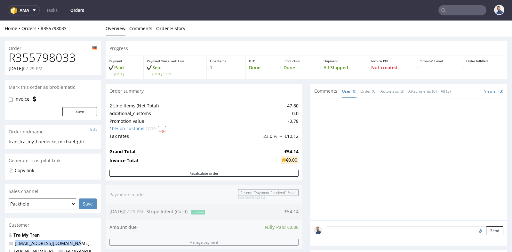
drag, startPoint x: 83, startPoint y: 239, endPoint x: 75, endPoint y: 241, distance: 8.9
copy span "[EMAIL_ADDRESS][DOMAIN_NAME]"
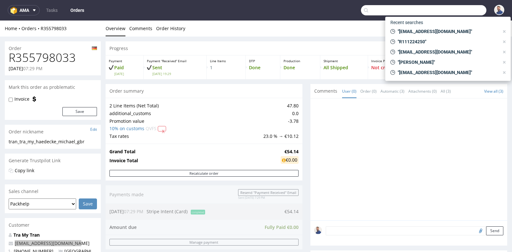
click at [452, 12] on input "text" at bounding box center [423, 10] width 125 height 10
paste input "[PERSON_NAME][EMAIL_ADDRESS][DOMAIN_NAME]"
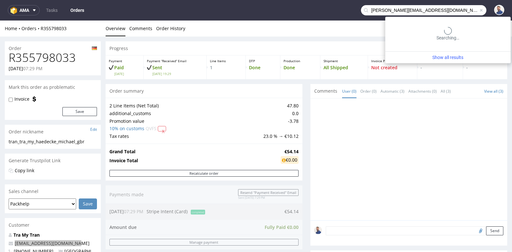
type input "[PERSON_NAME][EMAIL_ADDRESS][DOMAIN_NAME]"
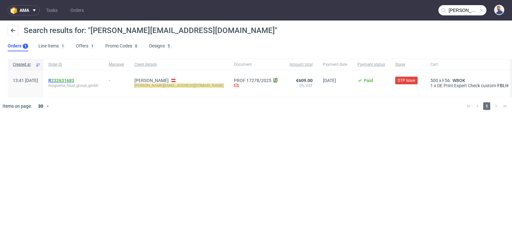
click at [74, 80] on link "232631683" at bounding box center [62, 80] width 23 height 5
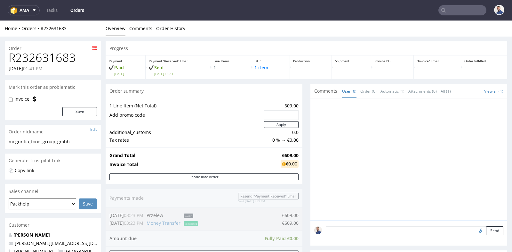
click at [300, 108] on div "Progress Payment Paid [DATE] Payment “Received” Email Sent [DATE] 15:23 Line It…" at bounding box center [307, 236] width 402 height 391
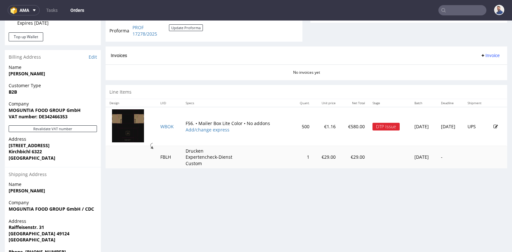
scroll to position [270, 0]
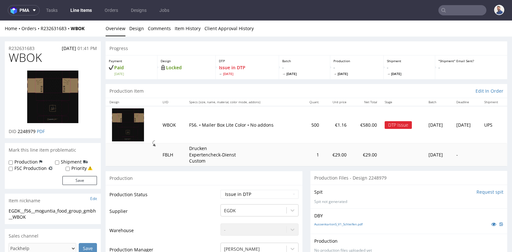
click at [307, 129] on td "500" at bounding box center [312, 124] width 22 height 37
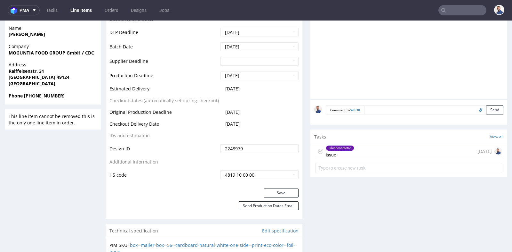
scroll to position [299, 0]
click at [356, 148] on div "Client contacted issue 6 days ago" at bounding box center [409, 150] width 187 height 15
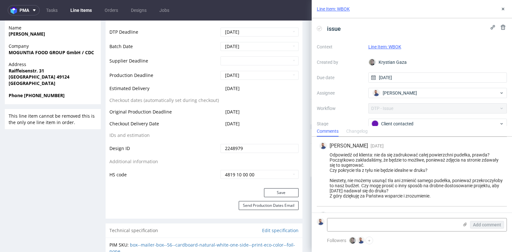
scroll to position [88, 0]
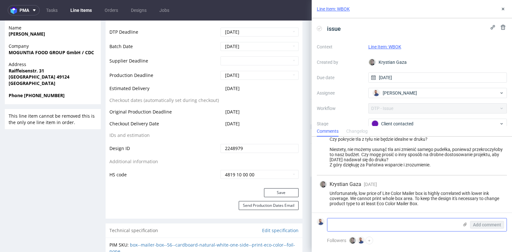
click at [370, 225] on textarea at bounding box center [392, 224] width 131 height 13
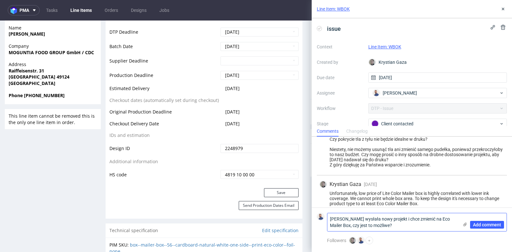
type textarea "[PERSON_NAME] wysłała nowy projekt i chce zmienić na Eco Mailer Box, czy jest t…"
click at [465, 225] on use at bounding box center [465, 224] width 4 height 4
click at [0, 0] on input "file" at bounding box center [0, 0] width 0 height 0
click at [466, 225] on icon at bounding box center [464, 223] width 5 height 5
click at [0, 0] on input "file" at bounding box center [0, 0] width 0 height 0
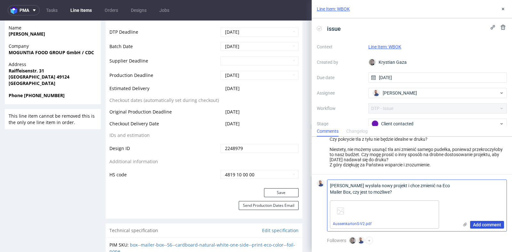
click at [483, 225] on span "Add comment" at bounding box center [487, 224] width 28 height 4
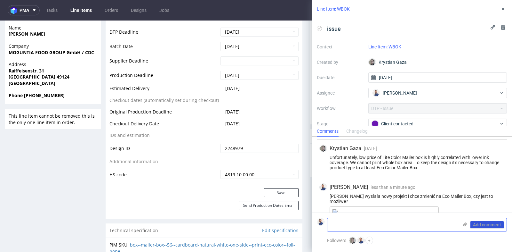
scroll to position [144, 0]
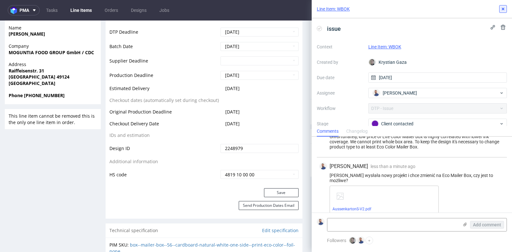
click at [504, 10] on use at bounding box center [503, 9] width 3 height 3
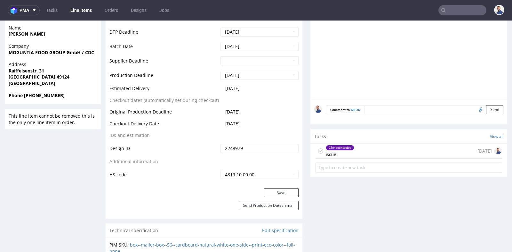
click at [299, 55] on div "Production Status Waiting for Artwork Waiting for Diecut Waiting for Mockup Wai…" at bounding box center [204, 37] width 197 height 302
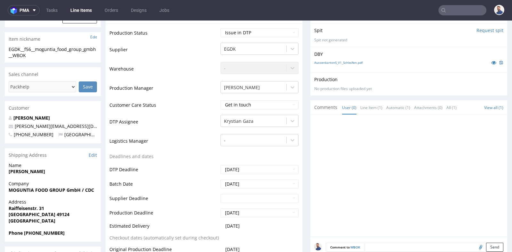
scroll to position [142, 0]
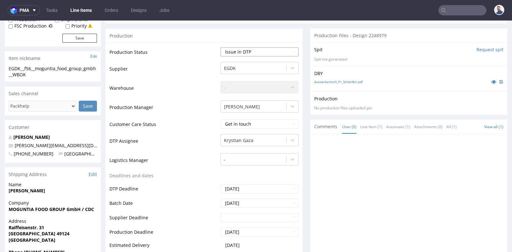
click at [287, 52] on select "Waiting for Artwork Waiting for Diecut Waiting for Mockup Waiting for DTP Waiti…" at bounding box center [259, 51] width 78 height 9
select select "back_for_dtp"
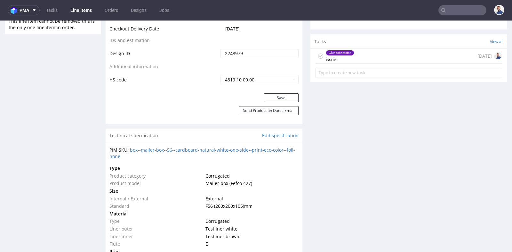
scroll to position [398, 0]
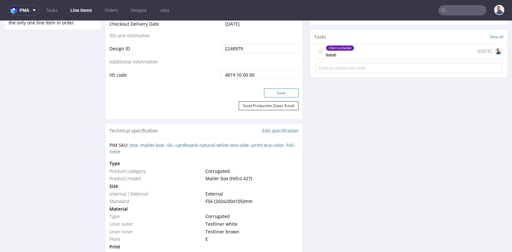
click at [286, 94] on button "Save" at bounding box center [281, 92] width 35 height 9
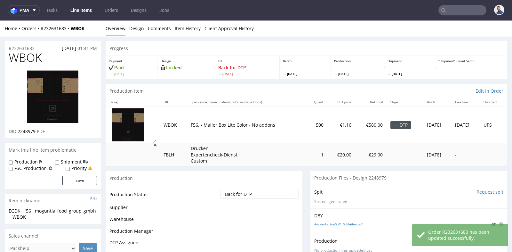
scroll to position [394, 0]
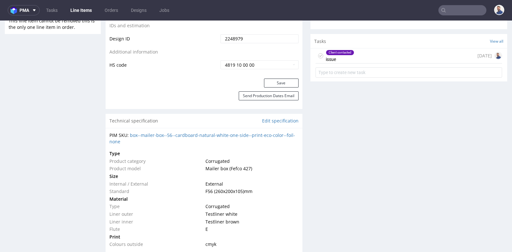
click at [61, 100] on div "R232631683 13.08.2025 01:41 PM WBOK DID 2248979 PDF Mark this line item problem…" at bounding box center [53, 149] width 96 height 1002
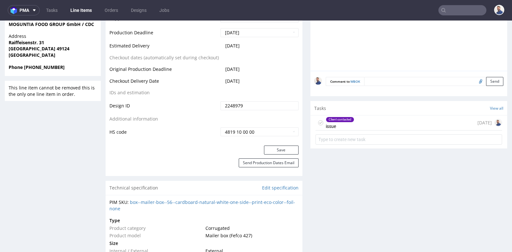
scroll to position [327, 0]
click at [277, 151] on button "Save" at bounding box center [281, 149] width 35 height 9
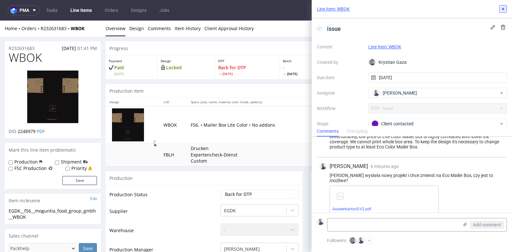
click at [504, 9] on use at bounding box center [503, 9] width 3 height 3
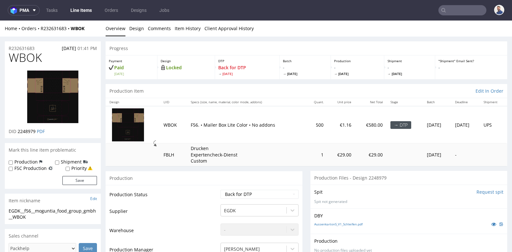
click at [241, 124] on p "F56. • Mailer Box Lite Color • No addons" at bounding box center [246, 125] width 111 height 6
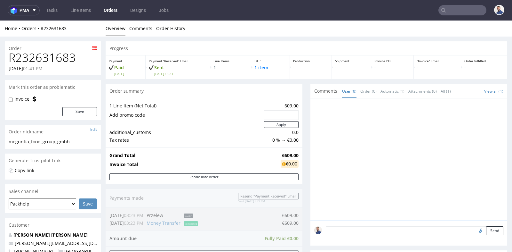
click at [304, 109] on div "Progress Payment Paid [DATE] Payment “Received” Email Sent [DATE] 15:23 Line It…" at bounding box center [307, 236] width 402 height 391
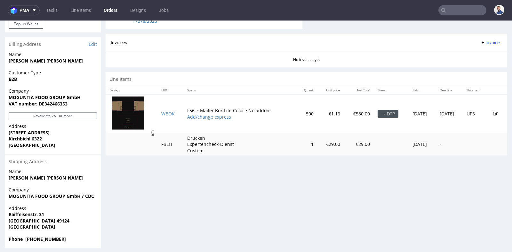
scroll to position [276, 0]
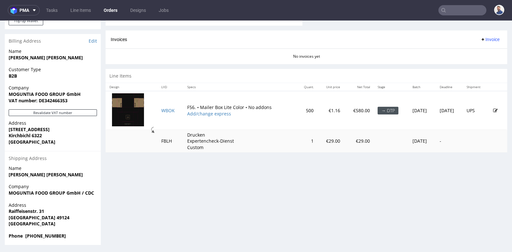
click at [493, 108] on icon at bounding box center [495, 110] width 4 height 4
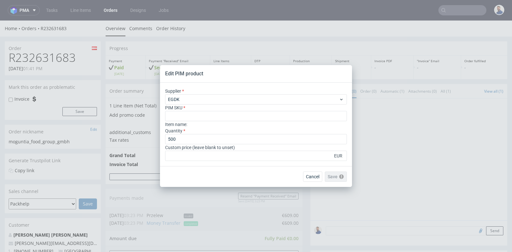
click at [175, 74] on header "Edit PIM product" at bounding box center [184, 73] width 38 height 7
click at [318, 174] on span "Cancel" at bounding box center [312, 176] width 13 height 4
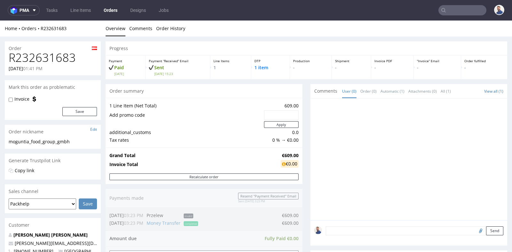
click at [310, 175] on div at bounding box center [408, 159] width 197 height 122
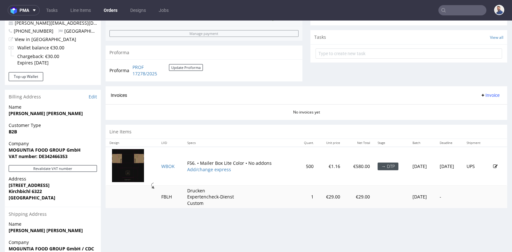
scroll to position [228, 0]
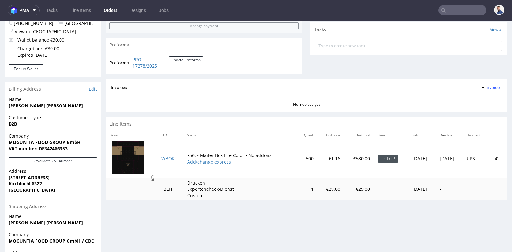
click at [133, 156] on img at bounding box center [128, 157] width 32 height 33
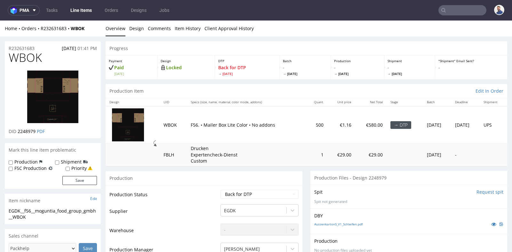
click at [167, 164] on td "FBLH" at bounding box center [173, 154] width 27 height 23
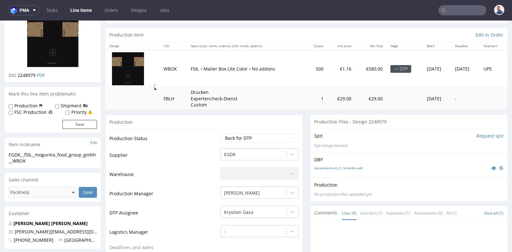
scroll to position [28, 0]
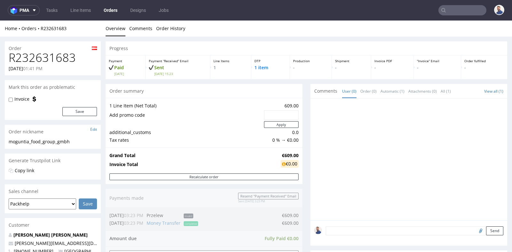
click at [321, 160] on div at bounding box center [410, 161] width 193 height 118
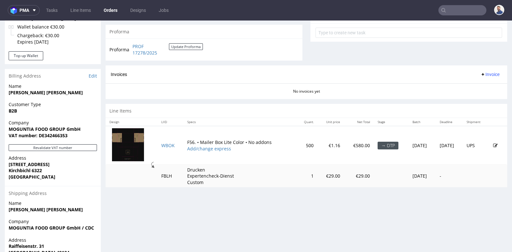
scroll to position [242, 0]
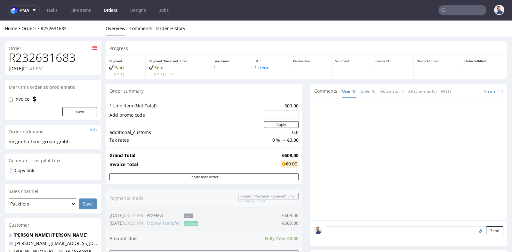
click at [310, 132] on div at bounding box center [408, 159] width 197 height 122
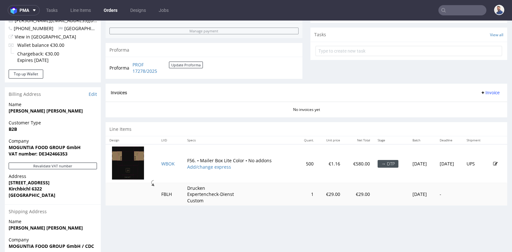
scroll to position [256, 0]
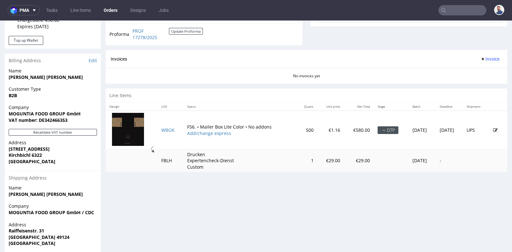
click at [493, 128] on icon at bounding box center [495, 130] width 4 height 4
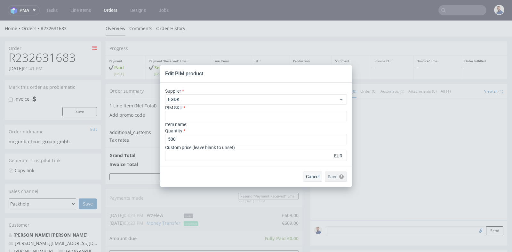
click at [311, 177] on span "Cancel" at bounding box center [312, 176] width 13 height 4
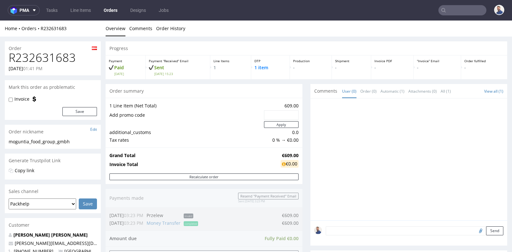
click at [307, 177] on div "Progress Payment Paid Thu 14 Aug Payment “Received” Email Sent Thu 14 Aug 15:23…" at bounding box center [307, 236] width 402 height 391
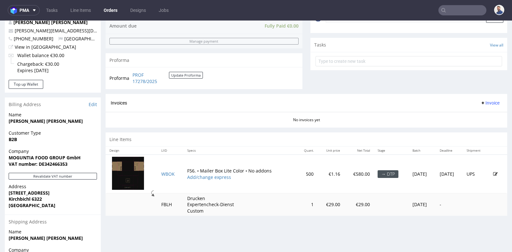
scroll to position [213, 0]
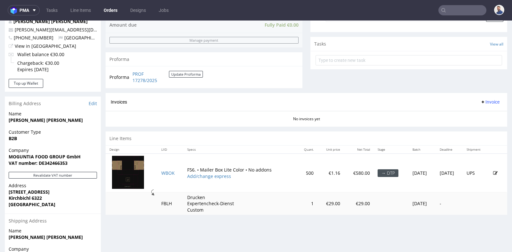
click at [356, 123] on section "Invoices Invoice No invoices yet" at bounding box center [307, 110] width 402 height 34
click at [399, 139] on div "Line Items" at bounding box center [307, 138] width 402 height 14
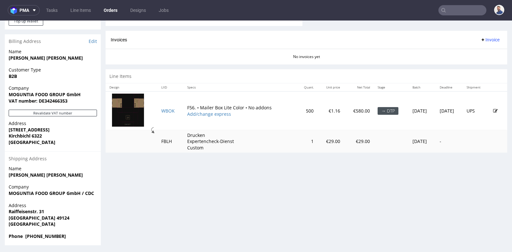
scroll to position [276, 0]
click at [493, 108] on icon at bounding box center [495, 110] width 4 height 4
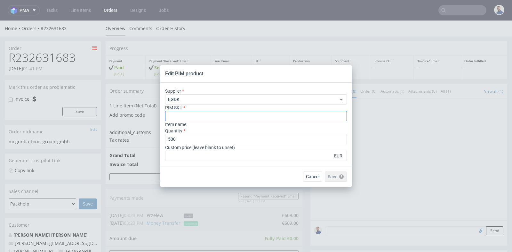
click at [290, 116] on input "text" at bounding box center [256, 116] width 182 height 10
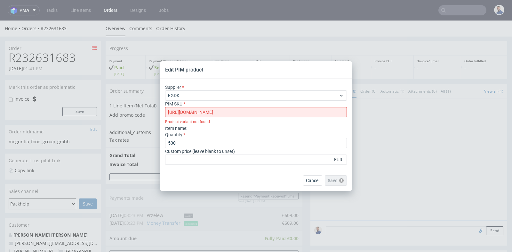
click at [169, 111] on input "https://packhelp.de/p/individuelle-versandschachtel/benutzerdefiniert/?sku=box-…" at bounding box center [256, 112] width 182 height 10
click at [246, 106] on div "Supplier EGDK PIM SKU https://packhelp.de/p/individuelle-versandschachtel/benut…" at bounding box center [256, 104] width 182 height 41
click at [245, 110] on input "https://packhelp.de/p/individuelle-versandschachtel/benutzerdefiniert/?sbox--ma…" at bounding box center [256, 112] width 182 height 10
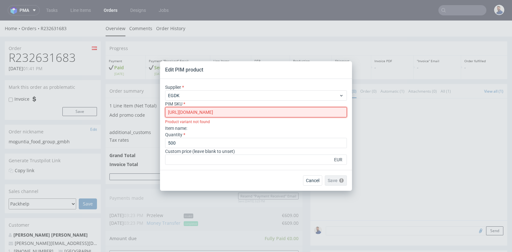
click at [245, 110] on input "https://packhelp.de/p/individuelle-versandschachtel/benutzerdefiniert/?sbox--ma…" at bounding box center [256, 112] width 182 height 10
paste input "box--mailer-box--56--cardboard-natural-white-one-side--print-eco-color--foil-no…"
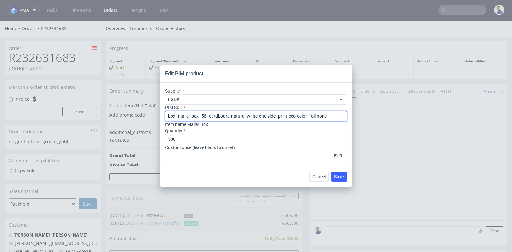
type input "box--mailer-box--56--cardboard-natural-white-one-side--print-eco-color--foil-no…"
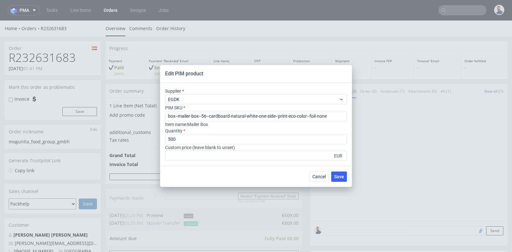
click at [289, 131] on div "Quantity 500" at bounding box center [256, 135] width 182 height 17
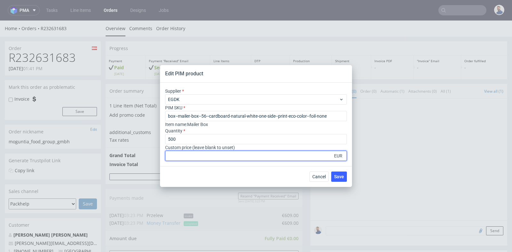
click at [292, 155] on input "number" at bounding box center [256, 155] width 182 height 10
type input "1"
type input "1.16"
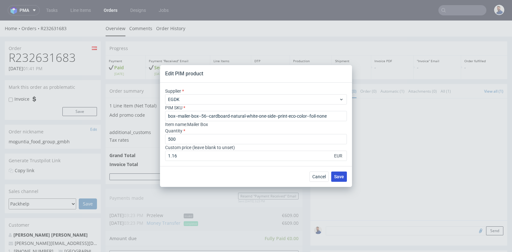
click at [337, 178] on span "Save" at bounding box center [339, 176] width 10 height 4
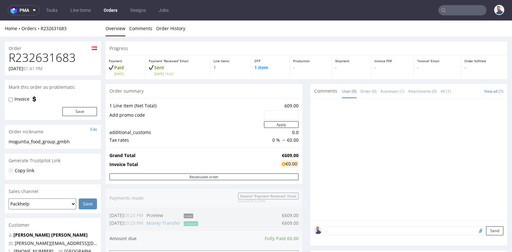
click at [301, 109] on div "Progress Payment Paid Thu 14 Aug Payment “Received” Email Sent Thu 14 Aug 15:23…" at bounding box center [307, 242] width 402 height 402
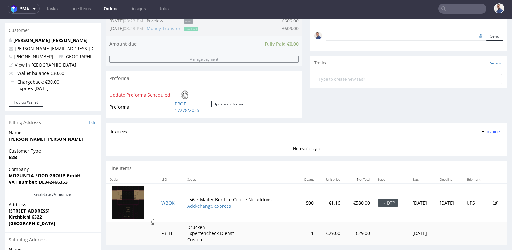
scroll to position [176, 0]
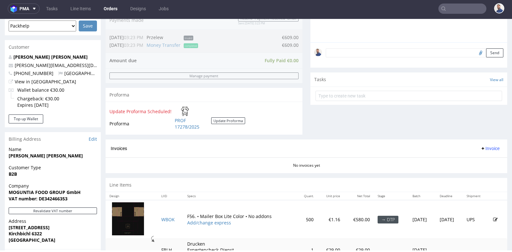
click at [450, 11] on input "text" at bounding box center [462, 9] width 48 height 10
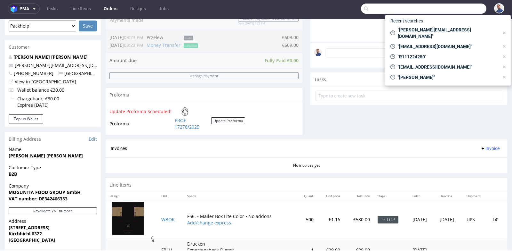
paste input "R905592578"
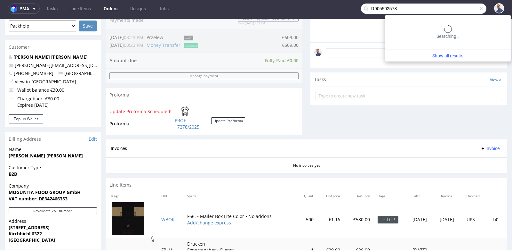
type input "R905592578"
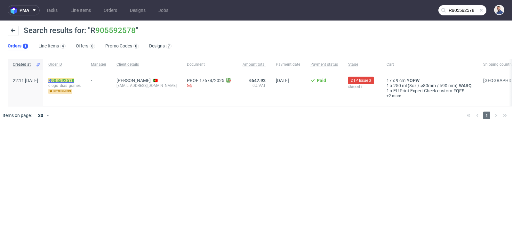
click at [74, 79] on link "905592578" at bounding box center [62, 80] width 23 height 5
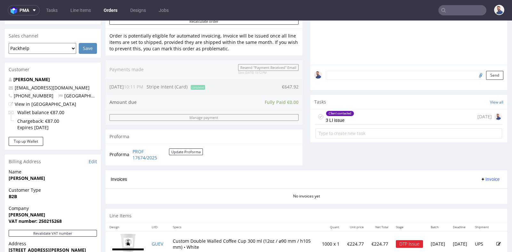
scroll to position [156, 0]
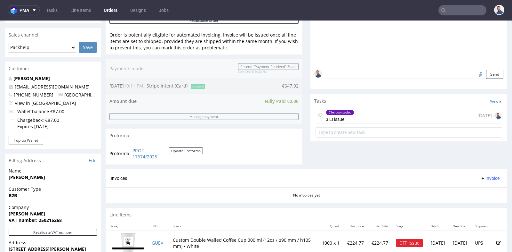
click at [379, 114] on div "Client contacted 3 LI issue 2 days ago" at bounding box center [409, 115] width 187 height 15
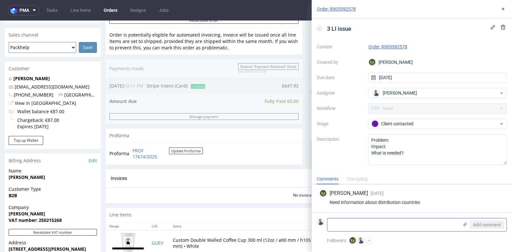
click at [379, 228] on textarea at bounding box center [392, 224] width 131 height 13
type textarea "Only Portugal"
click at [486, 226] on span "Add comment" at bounding box center [487, 224] width 28 height 4
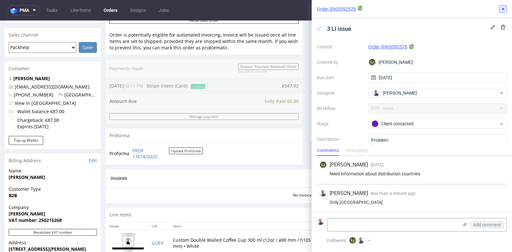
click at [504, 10] on use at bounding box center [503, 9] width 3 height 3
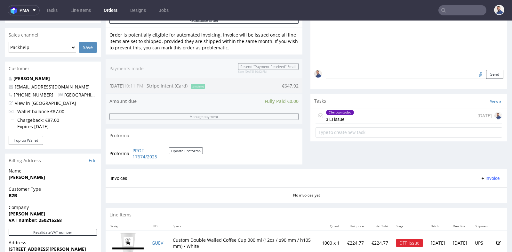
click at [305, 87] on div "Progress Payment Paid Wed 20 Aug Payment “Received” Email Sent Wed 20 Aug 22:12…" at bounding box center [307, 121] width 402 height 473
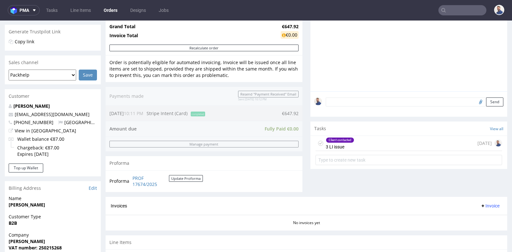
scroll to position [142, 0]
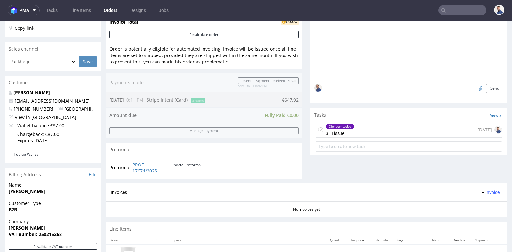
click at [359, 133] on div "Client contacted 3 LI issue 2 days ago" at bounding box center [409, 129] width 187 height 15
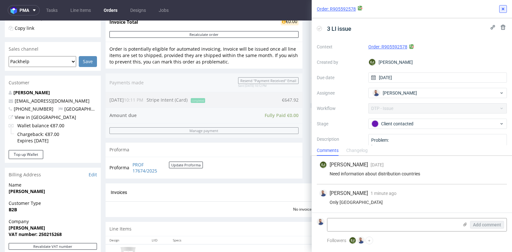
click at [503, 9] on use at bounding box center [503, 9] width 3 height 3
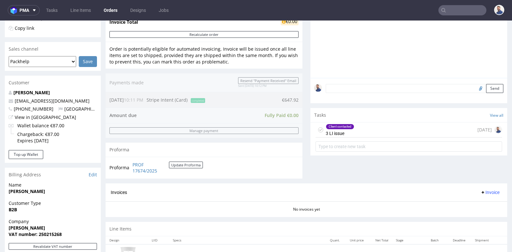
click at [102, 116] on div "Order R905592578 20.08.2025 10:11 PM Mark this order as problematic Invoice Sav…" at bounding box center [256, 144] width 512 height 501
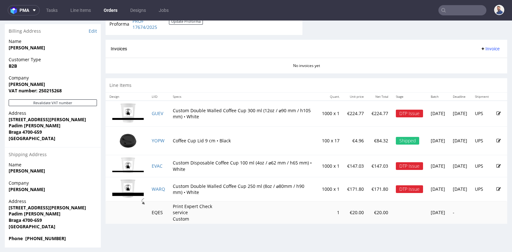
scroll to position [288, 0]
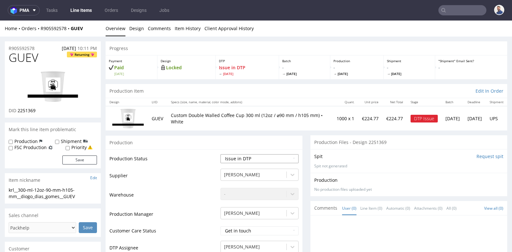
click at [250, 158] on select "Waiting for Artwork Waiting for Diecut Waiting for Mockup Waiting for DTP Waiti…" at bounding box center [259, 158] width 78 height 9
select select "back_for_dtp"
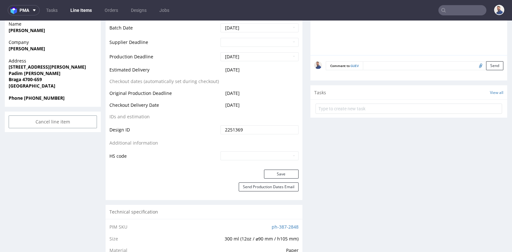
scroll to position [284, 0]
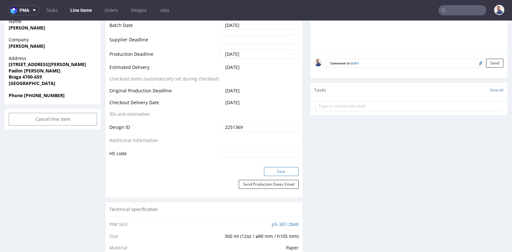
click at [290, 171] on button "Save" at bounding box center [281, 171] width 35 height 9
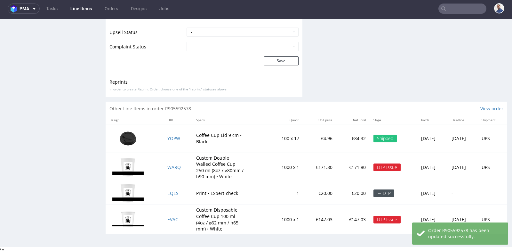
scroll to position [2, 0]
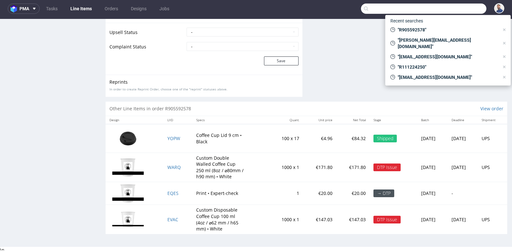
click at [460, 9] on input "text" at bounding box center [423, 9] width 125 height 10
paste input "info@mb-care.de"
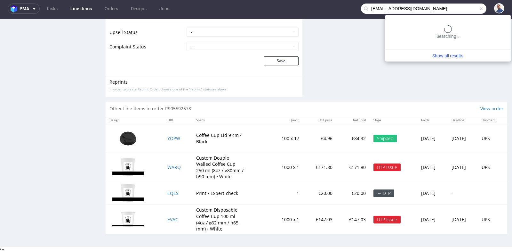
type input "info@mb-care.de"
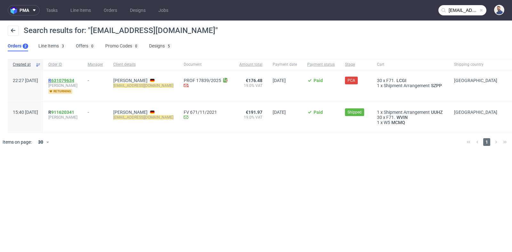
click at [74, 79] on link "631079634" at bounding box center [62, 80] width 23 height 5
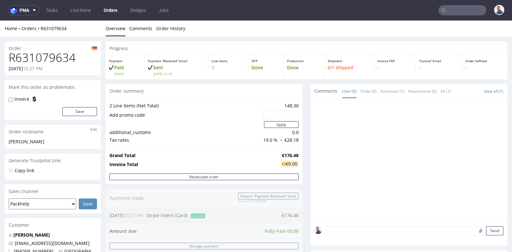
click at [303, 132] on div "Progress Payment Paid Sat 23 Aug Payment “Received” Email Sent Sat 23 Aug 22:28…" at bounding box center [307, 219] width 402 height 357
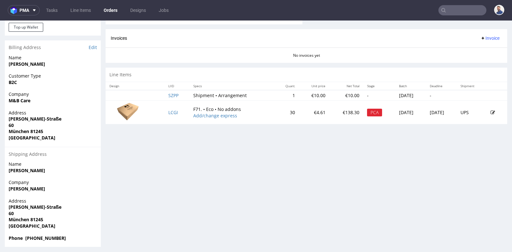
scroll to position [270, 0]
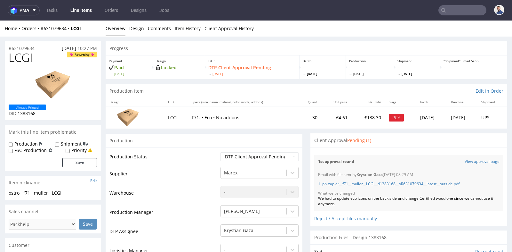
click at [413, 148] on div "Files for the Client Choose file What we've changed Create message I know e-mai…" at bounding box center [408, 186] width 197 height 78
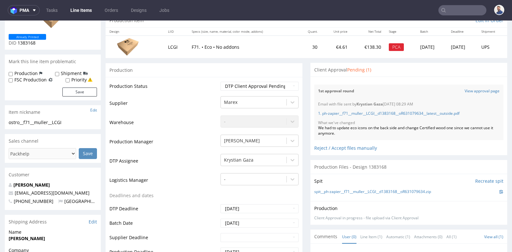
scroll to position [57, 0]
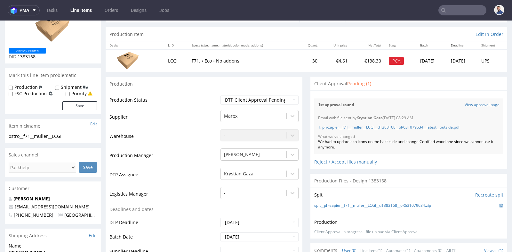
click at [396, 142] on div "We had to update eco icons on the back side and change Certified wood one since…" at bounding box center [408, 144] width 181 height 11
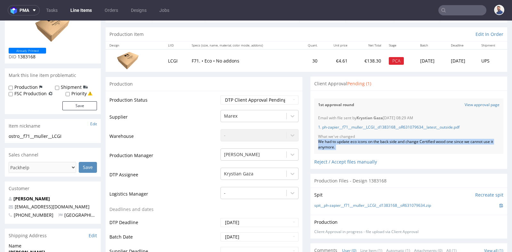
click at [396, 142] on div "We had to update eco icons on the back side and change Certified wood one since…" at bounding box center [408, 144] width 181 height 11
copy div "We had to update eco icons on the back side and change Certified wood one since…"
click at [477, 103] on link "View approval page" at bounding box center [482, 104] width 35 height 5
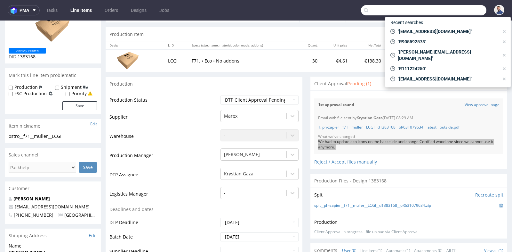
click at [454, 11] on input "text" at bounding box center [423, 10] width 125 height 10
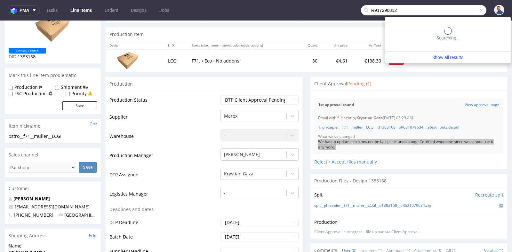
type input "R917290812"
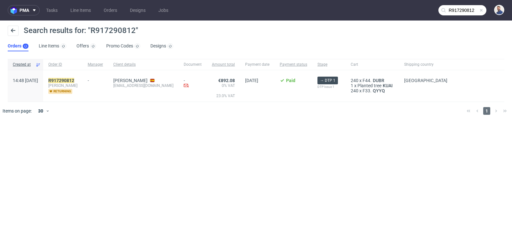
click at [72, 77] on div "R917290812 carla_fortea_esplugues returning" at bounding box center [62, 85] width 39 height 31
click at [72, 79] on link "917290812" at bounding box center [62, 80] width 23 height 5
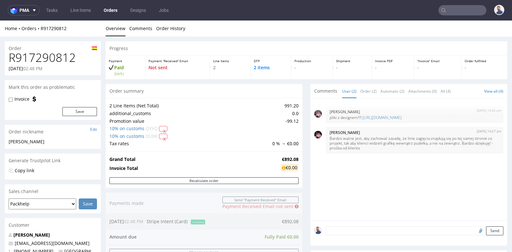
click at [300, 173] on div "Progress Payment Paid Fri 22 Aug Payment “Received” Email Not sent Line Items 2…" at bounding box center [307, 251] width 402 height 420
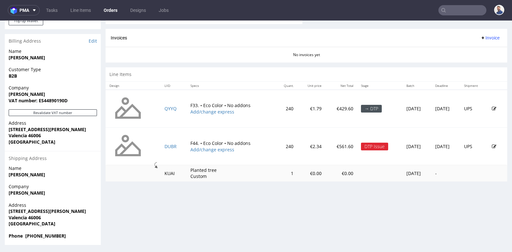
scroll to position [2, 0]
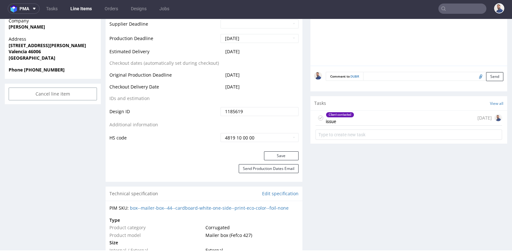
scroll to position [327, 0]
click at [368, 115] on div "Client contacted issue 1 day ago" at bounding box center [409, 117] width 187 height 15
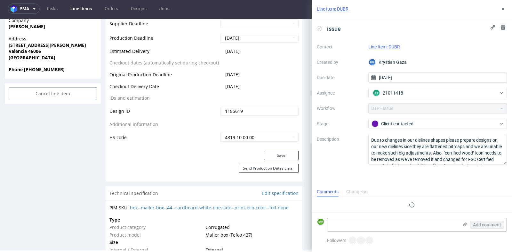
scroll to position [8, 0]
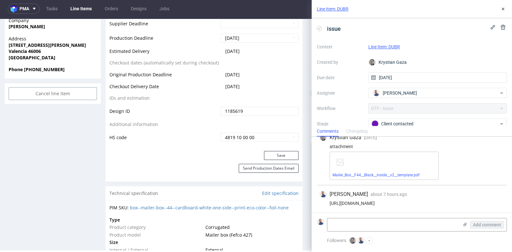
click at [439, 202] on div "https://app-eu1.hubspot.com/contacts/25600958/record/0-5/215093317829" at bounding box center [411, 202] width 185 height 5
click at [442, 175] on div "Mailer_Box__F44__Black__inside__v2__template.pdf" at bounding box center [417, 165] width 175 height 28
click at [388, 169] on div "Mailer_Box__F44__Black__inside__v2__template.pdf" at bounding box center [384, 165] width 109 height 28
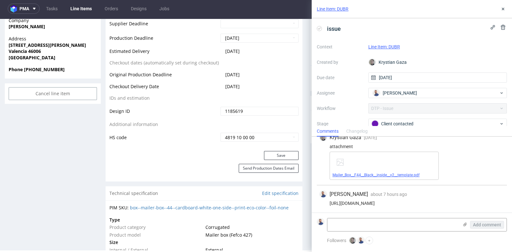
click at [387, 173] on link "Mailer_Box__F44__Black__inside__v2__template.pdf" at bounding box center [375, 174] width 87 height 4
click at [501, 8] on icon at bounding box center [502, 8] width 5 height 5
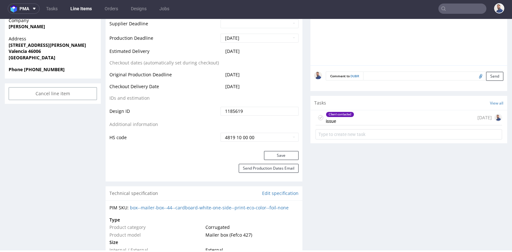
click at [84, 138] on div "R917290812 22.08.2025 02:48 PM DUBR Returning Already Printed DID 1185619 PDF M…" at bounding box center [53, 220] width 96 height 1014
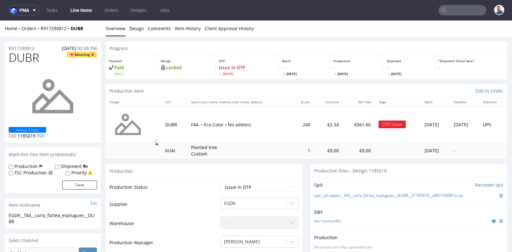
click at [73, 12] on link "Line Items" at bounding box center [81, 10] width 29 height 10
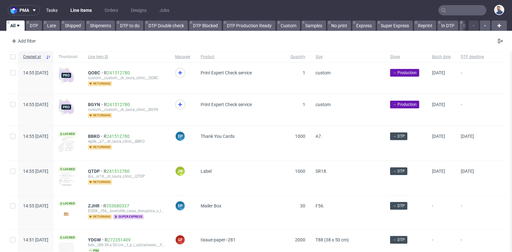
click at [53, 14] on link "Tasks" at bounding box center [51, 10] width 19 height 10
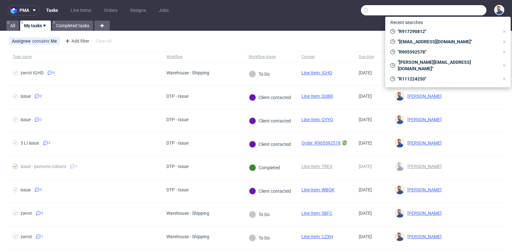
click at [458, 10] on input "text" at bounding box center [423, 10] width 125 height 10
paste input "info@mb-care.de"
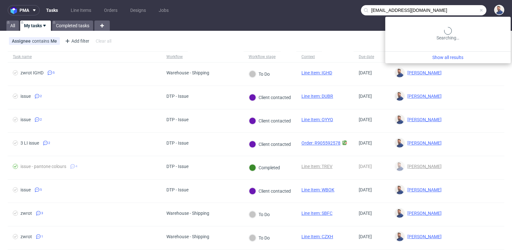
type input "info@mb-care.de"
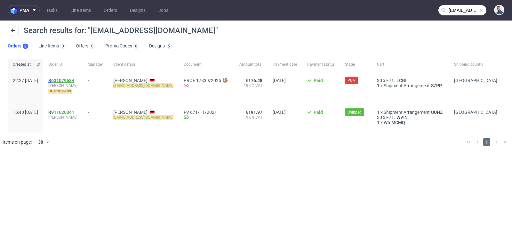
click at [74, 79] on link "631079634" at bounding box center [62, 80] width 23 height 5
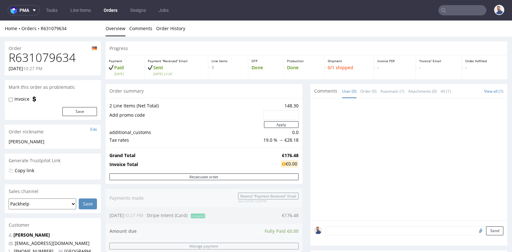
click at [303, 104] on div "Progress Payment Paid Sat 23 Aug Payment “Received” Email Sent Sat 23 Aug 22:28…" at bounding box center [307, 219] width 402 height 357
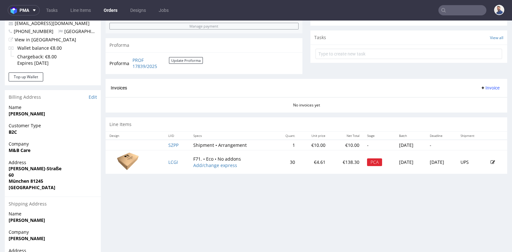
scroll to position [242, 0]
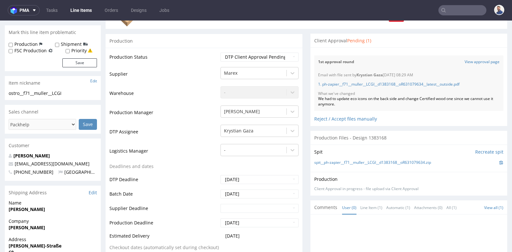
scroll to position [85, 0]
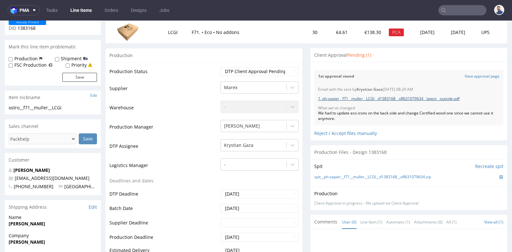
click at [386, 98] on link "1. ph-zapier__f71__muller__LCGI__d1383168__oR631079634__latest__outside.pdf" at bounding box center [388, 98] width 141 height 5
click at [479, 76] on link "View approval page" at bounding box center [482, 76] width 35 height 5
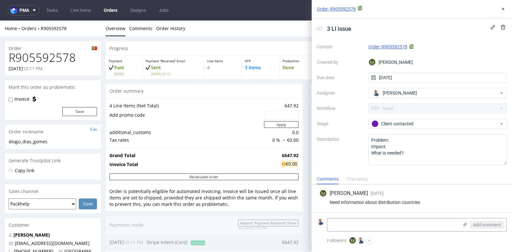
scroll to position [242, 0]
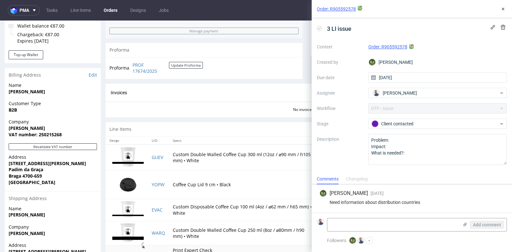
click at [504, 1] on div "Order: R905592578" at bounding box center [412, 9] width 200 height 18
click at [502, 9] on icon at bounding box center [502, 8] width 5 height 5
